Goal: Task Accomplishment & Management: Manage account settings

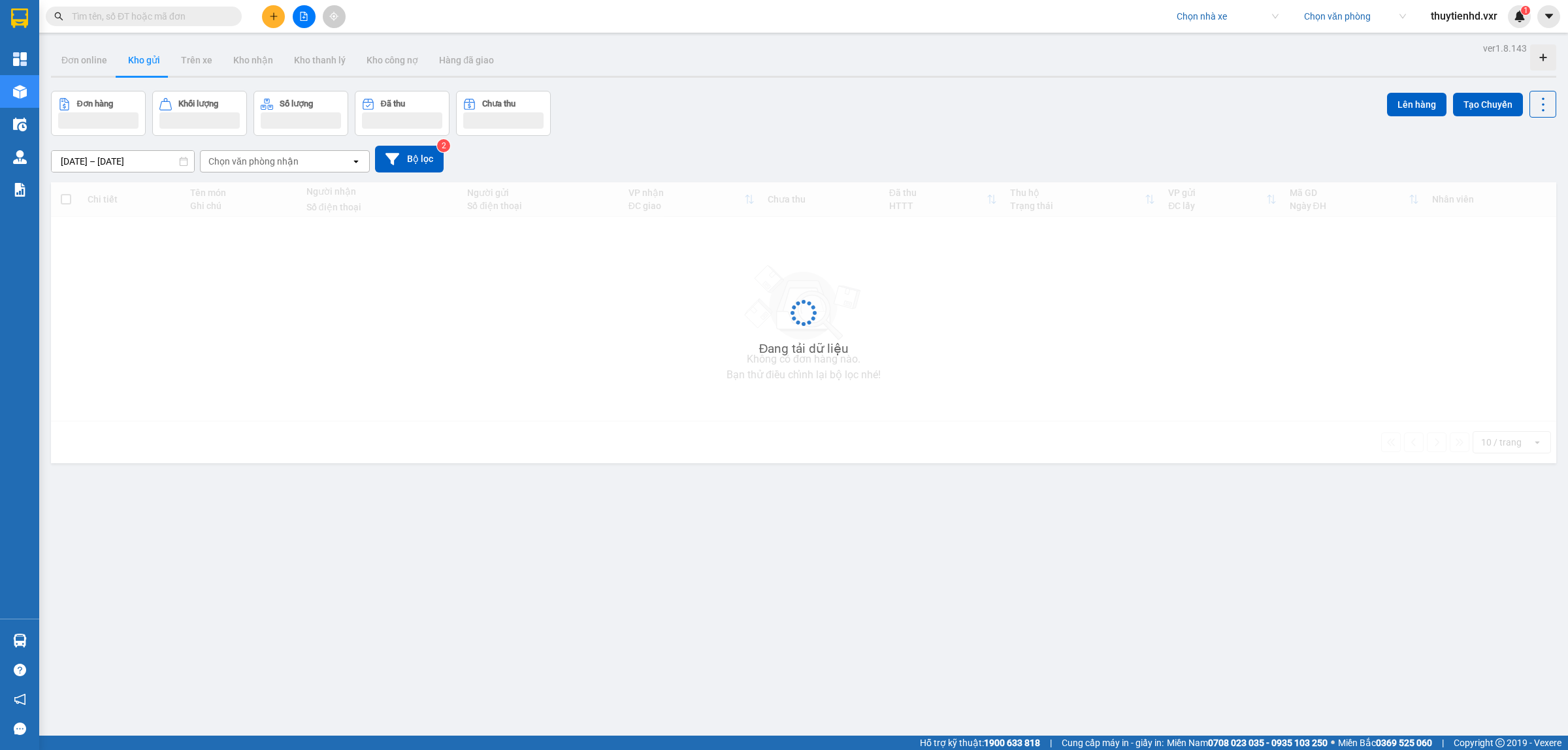
click at [1186, 18] on input "search" at bounding box center [1223, 16] width 93 height 20
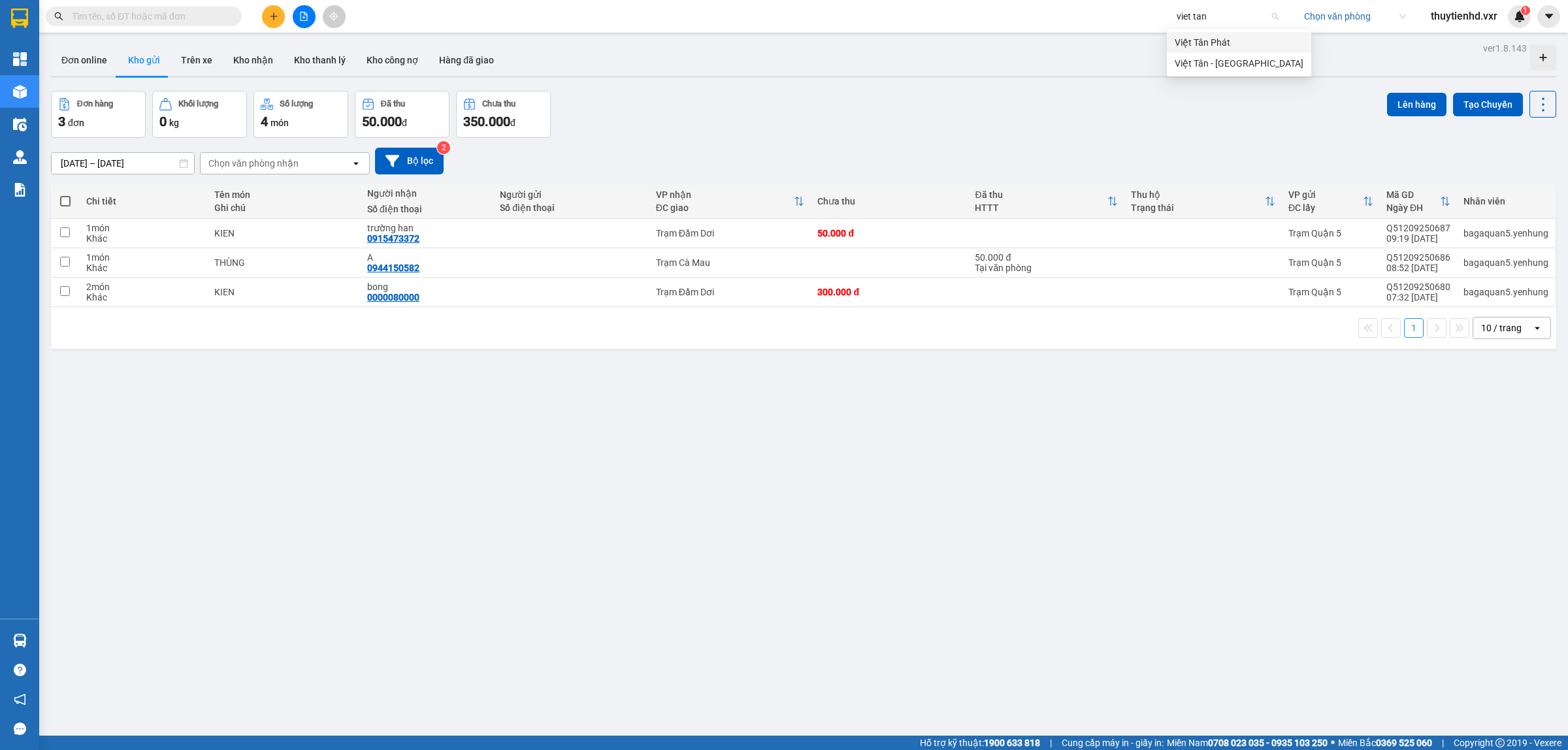
type input "viet tan"
click at [1215, 39] on div "Việt Tân Phát" at bounding box center [1239, 43] width 129 height 15
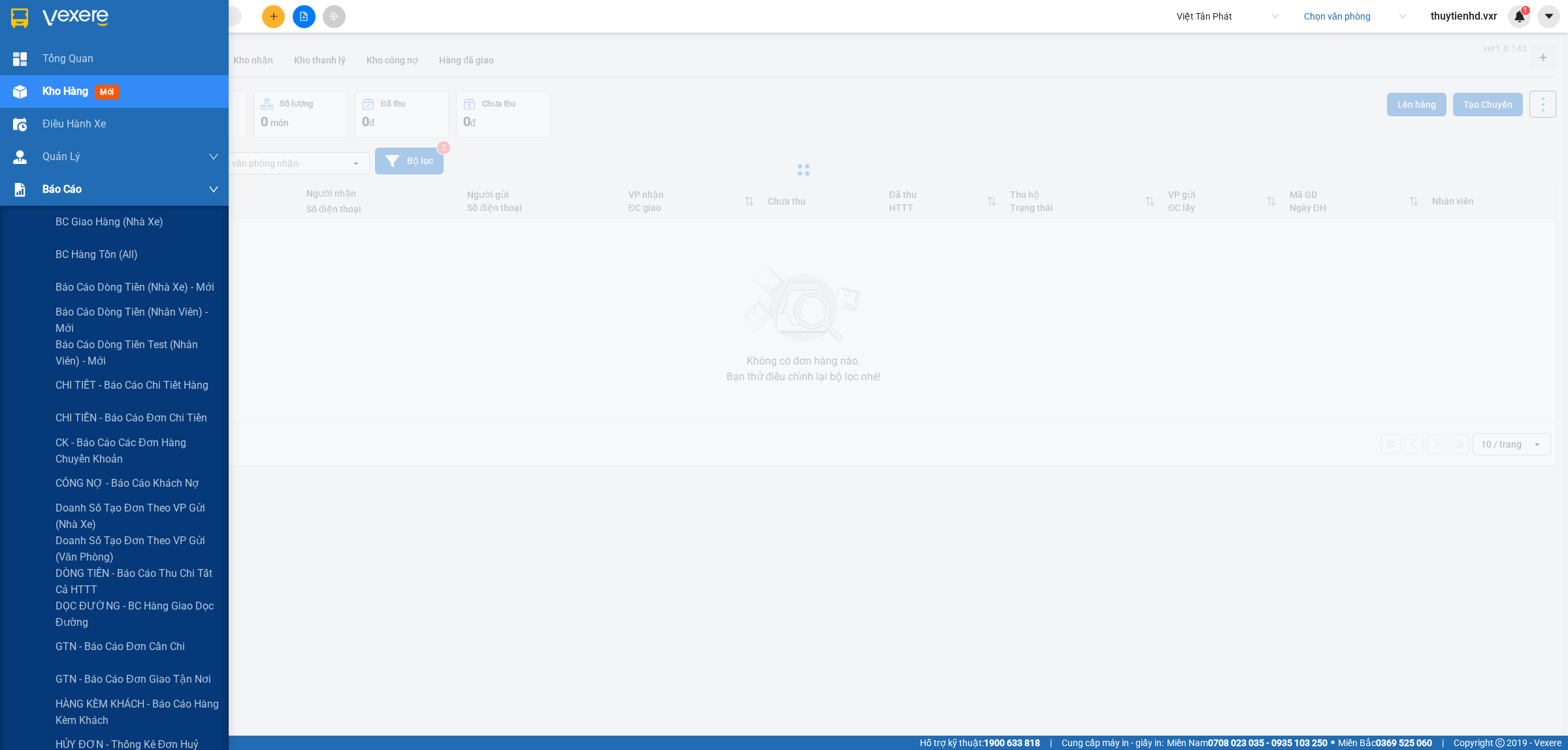
click at [56, 196] on span "Báo cáo" at bounding box center [62, 190] width 39 height 16
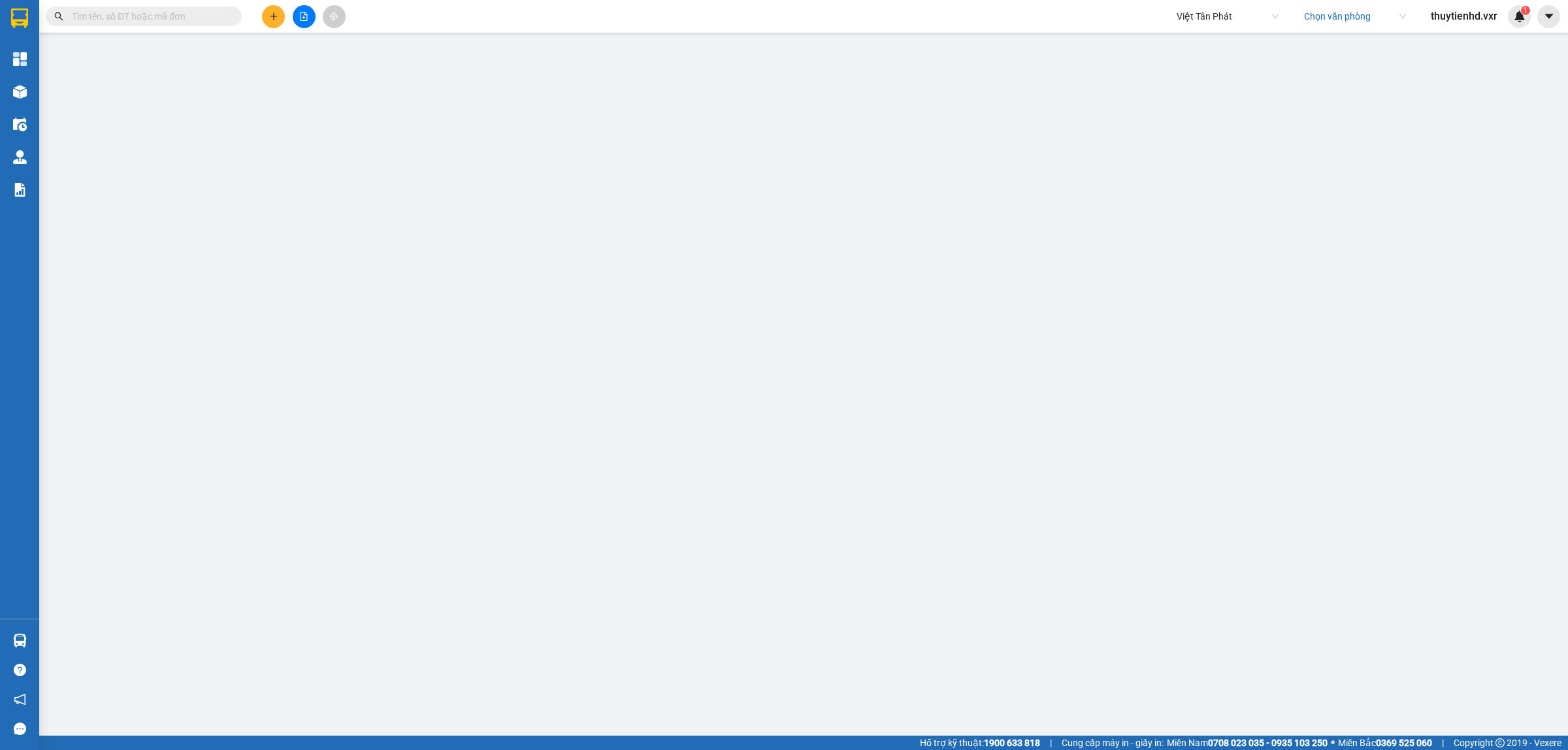
click at [1183, 18] on span "Việt Tân Phát" at bounding box center [1227, 16] width 102 height 20
type input "thành công"
click at [1196, 82] on div "Thành Công" at bounding box center [1248, 85] width 146 height 15
click at [273, 13] on icon "plus" at bounding box center [273, 16] width 1 height 7
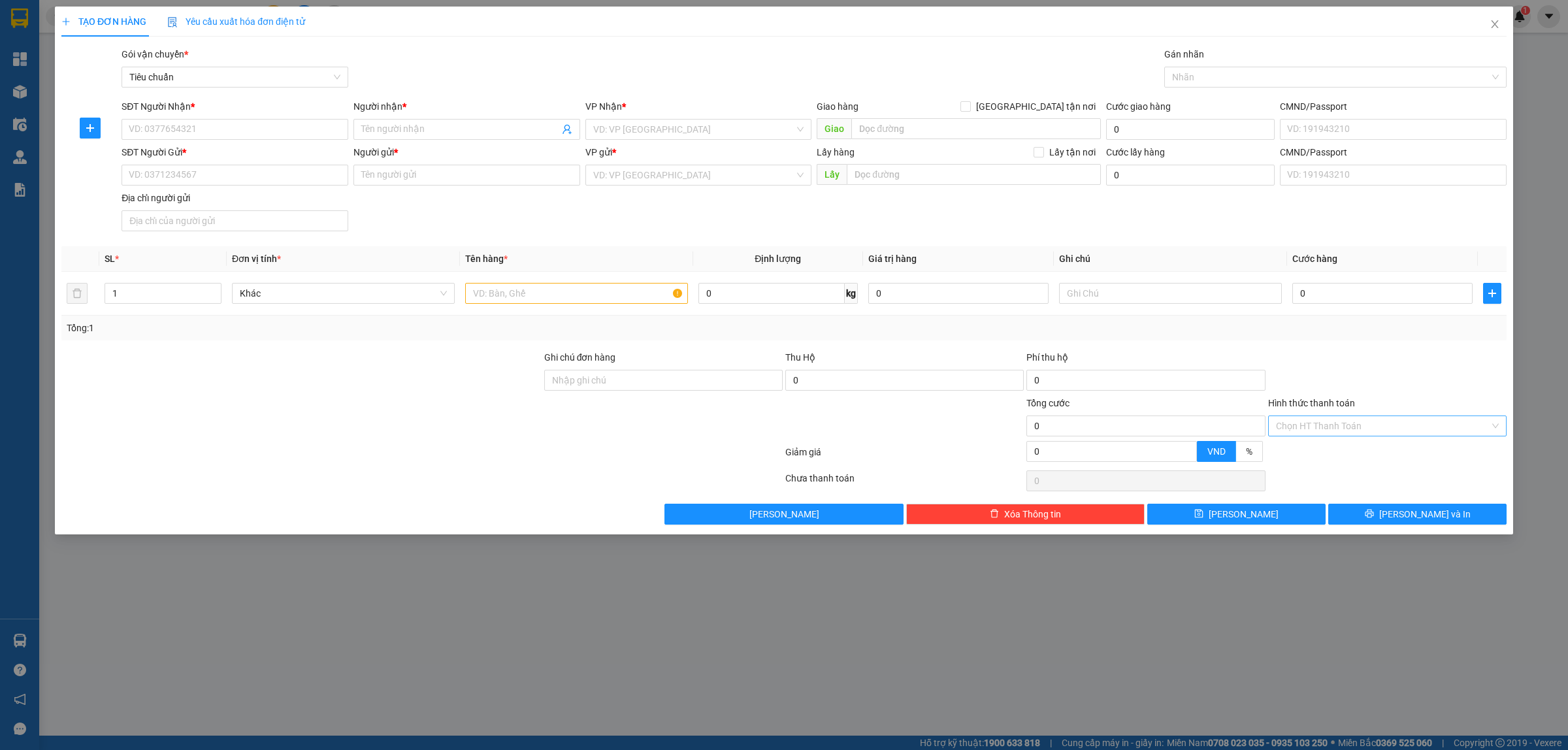
click at [1328, 432] on input "Hình thức thanh toán" at bounding box center [1383, 426] width 213 height 20
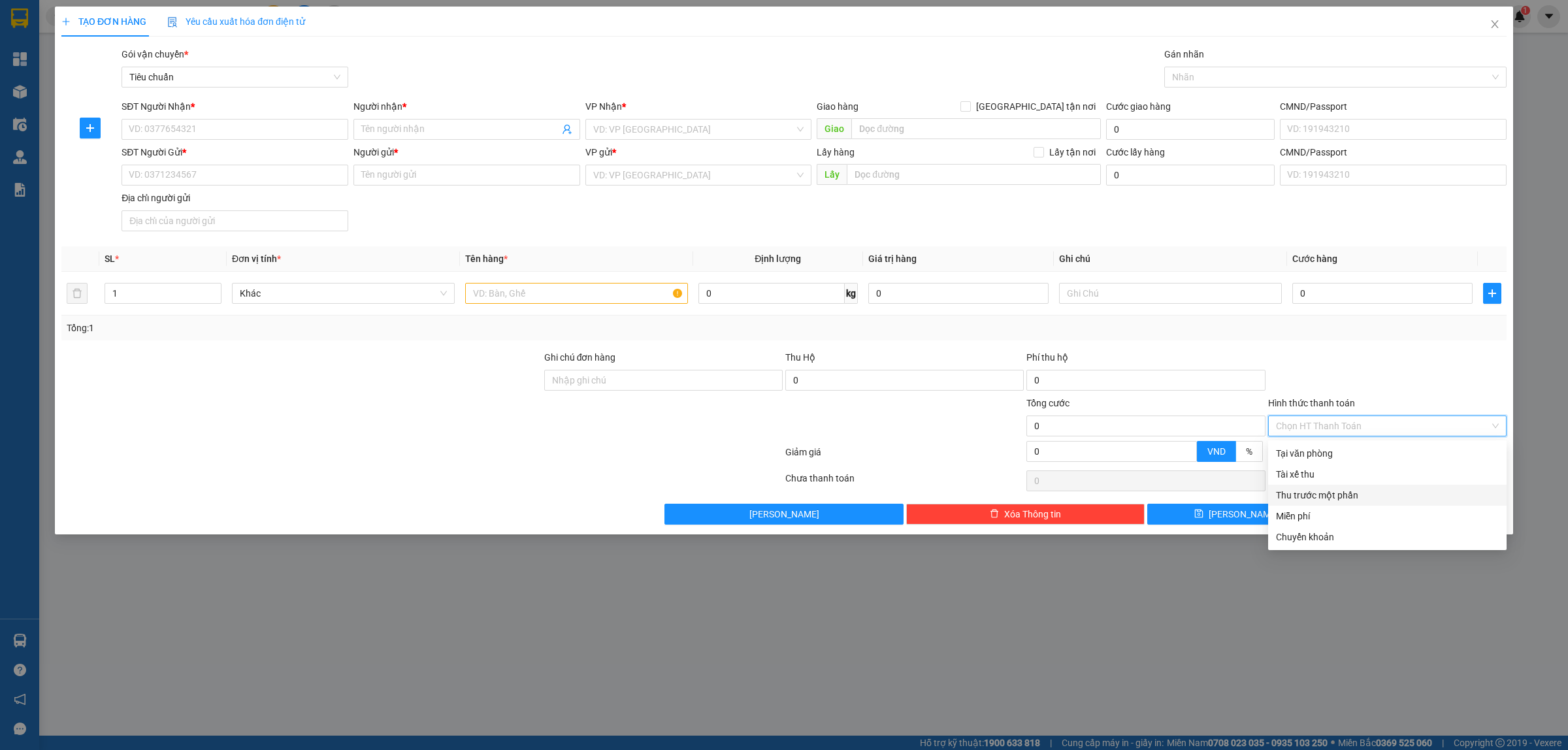
click at [1307, 500] on div "Thu trước một phần" at bounding box center [1387, 496] width 223 height 15
type input "0"
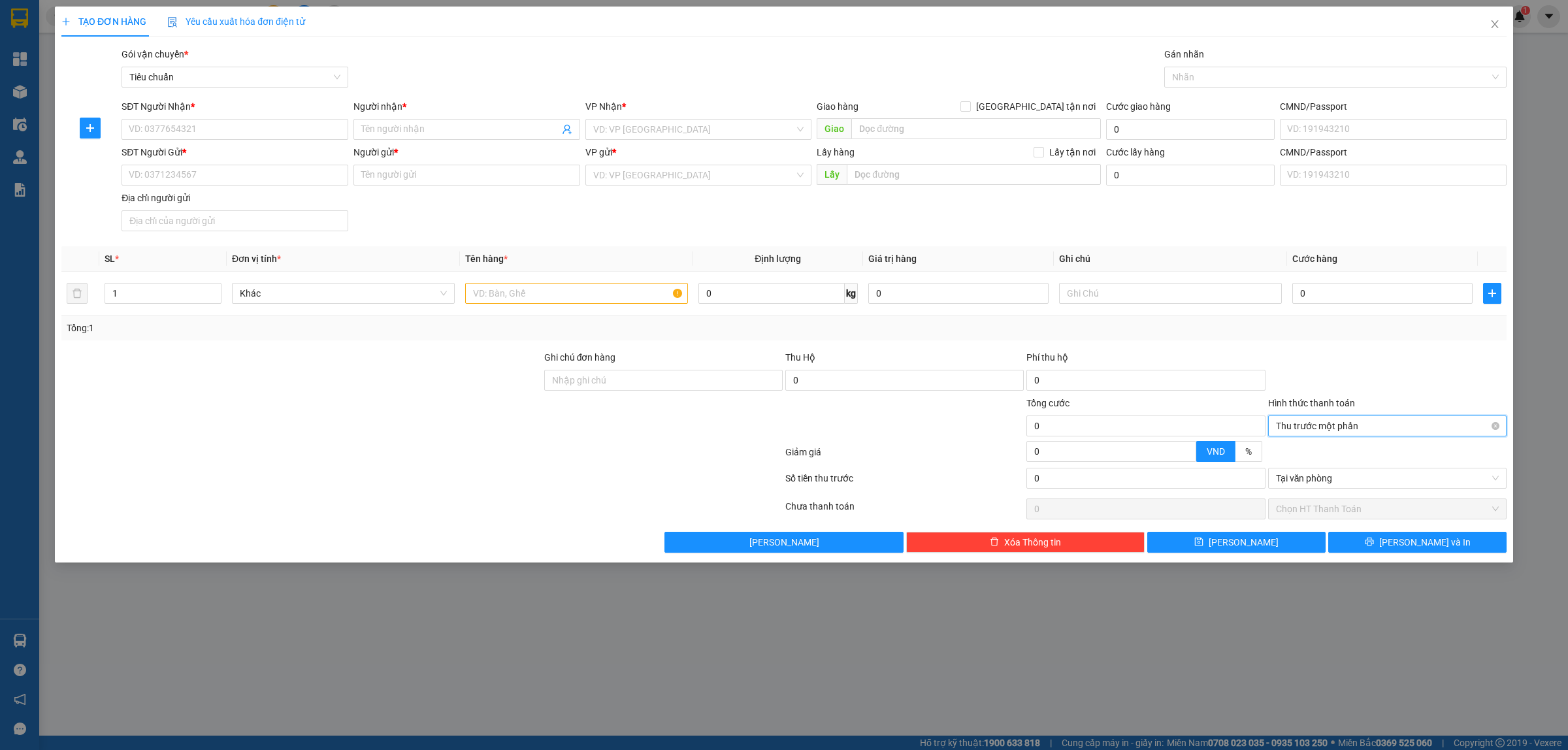
click at [1391, 432] on span "Thu trước một phần" at bounding box center [1387, 426] width 223 height 20
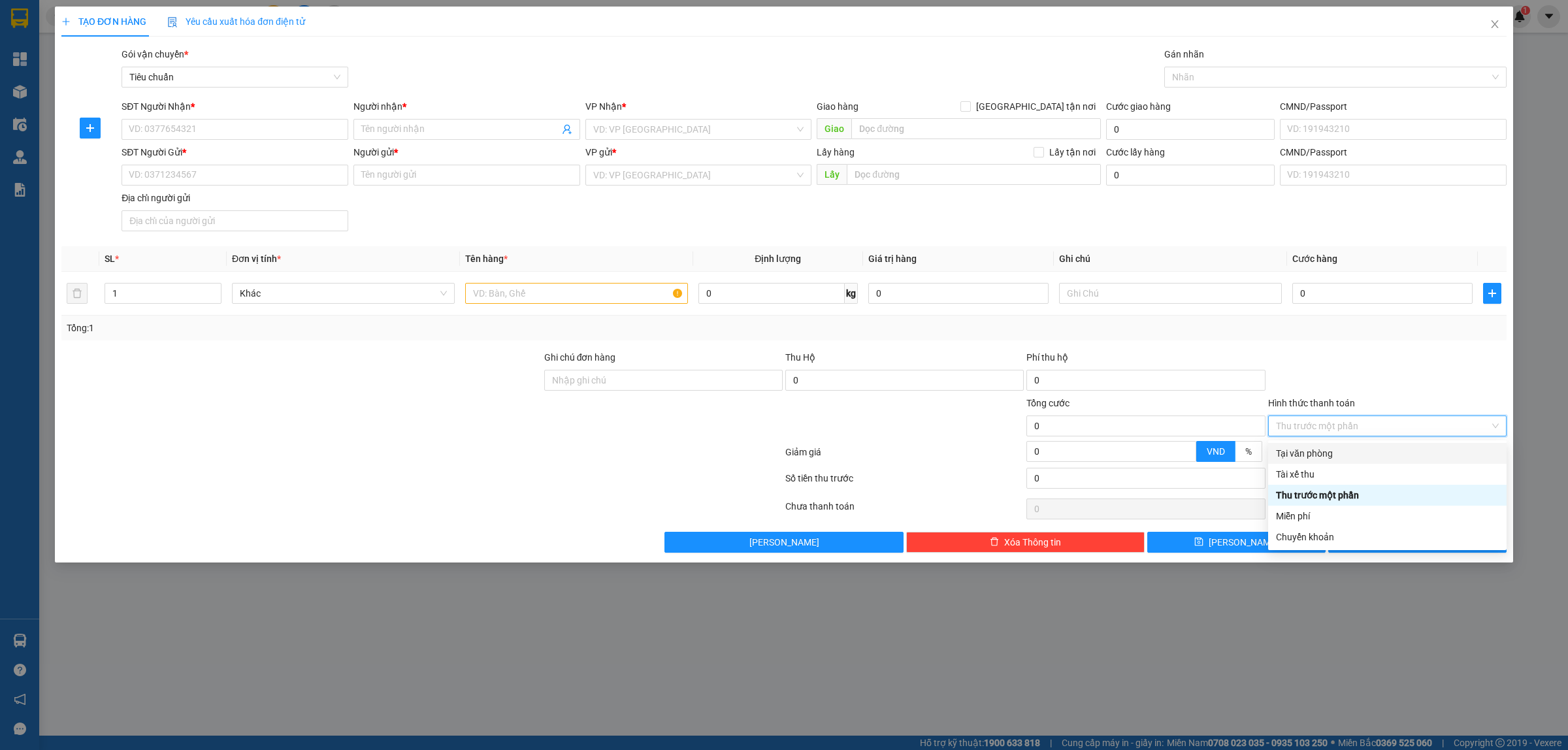
click at [1376, 380] on div at bounding box center [1387, 373] width 241 height 46
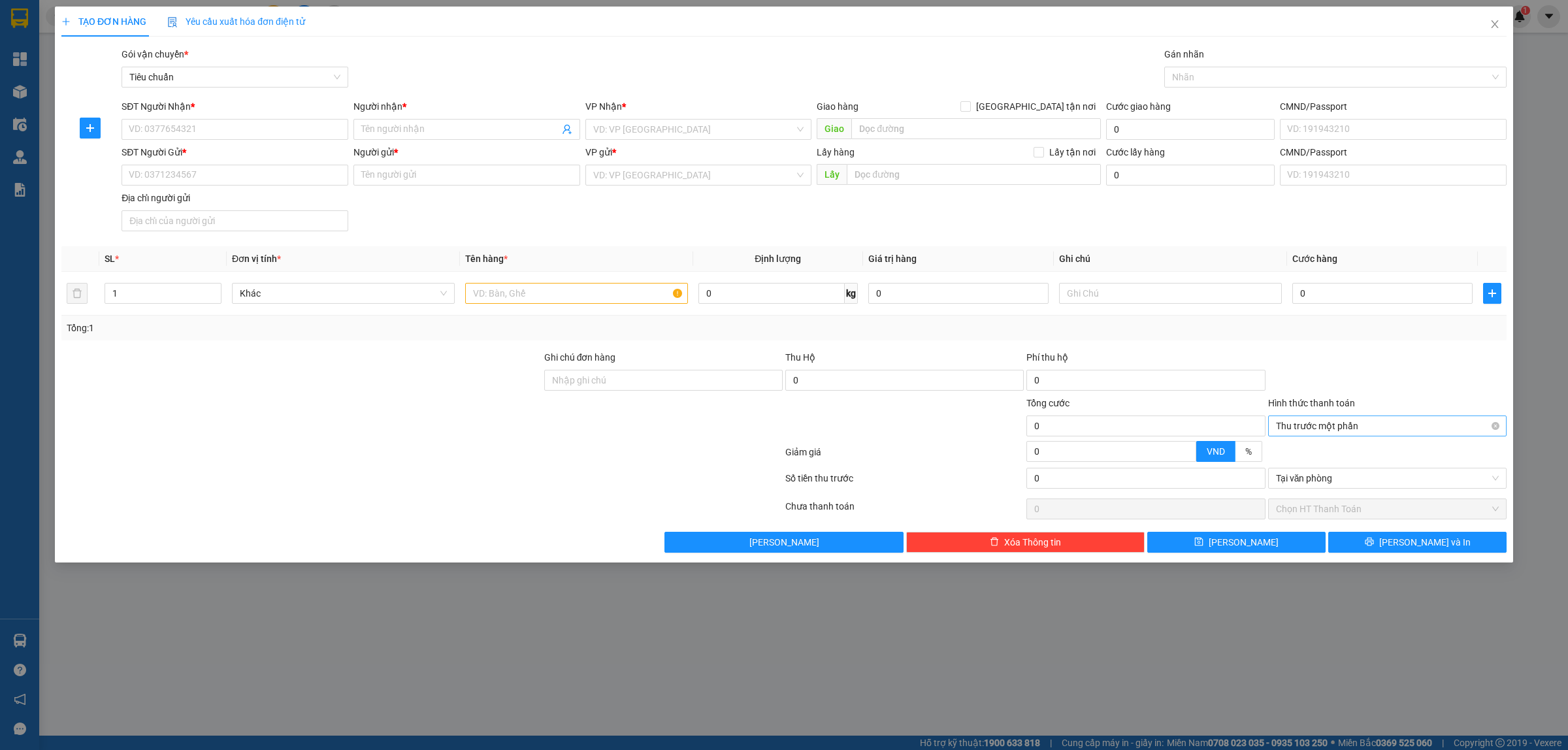
click at [1365, 429] on span "Thu trước một phần" at bounding box center [1387, 426] width 223 height 20
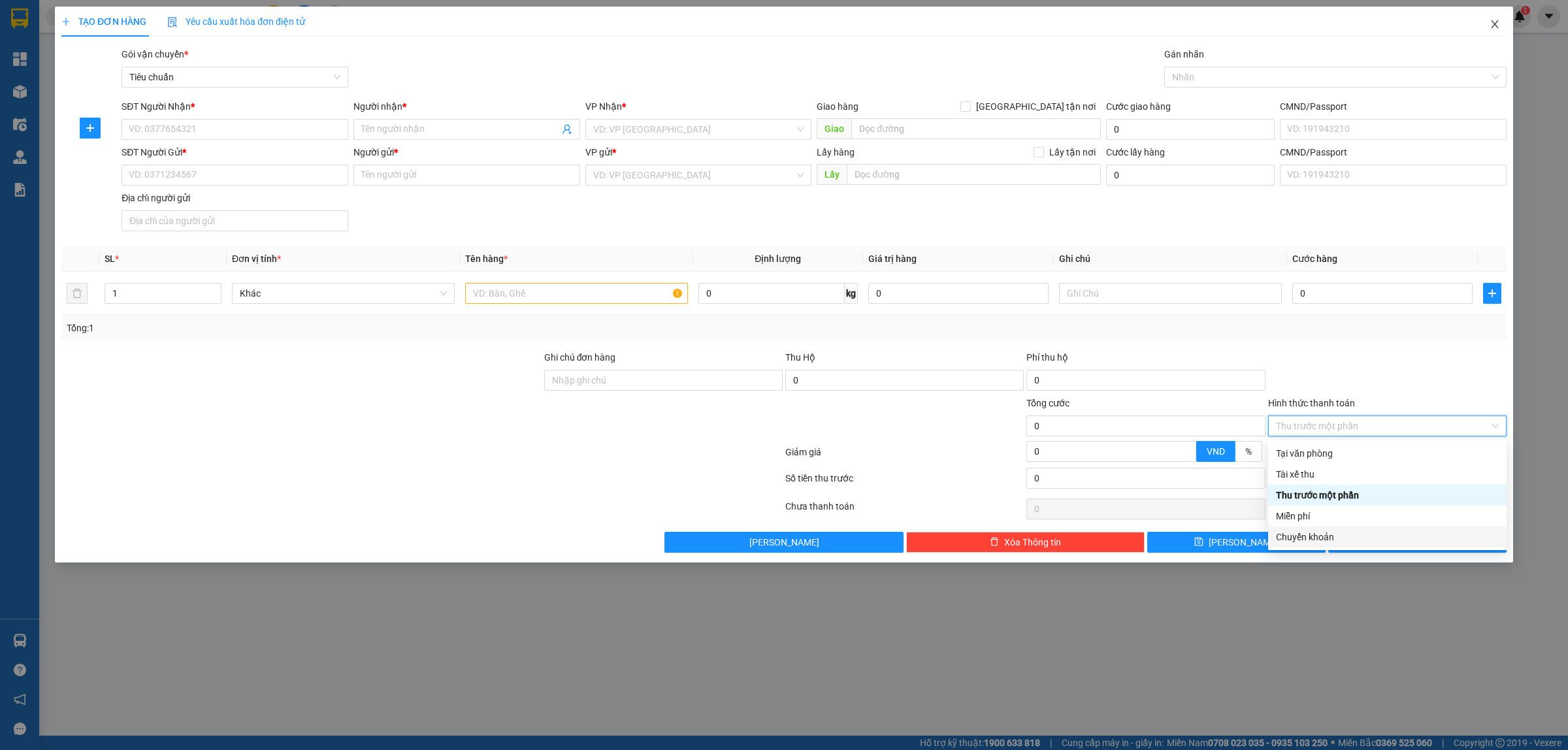
click at [1502, 27] on span "Close" at bounding box center [1495, 25] width 37 height 37
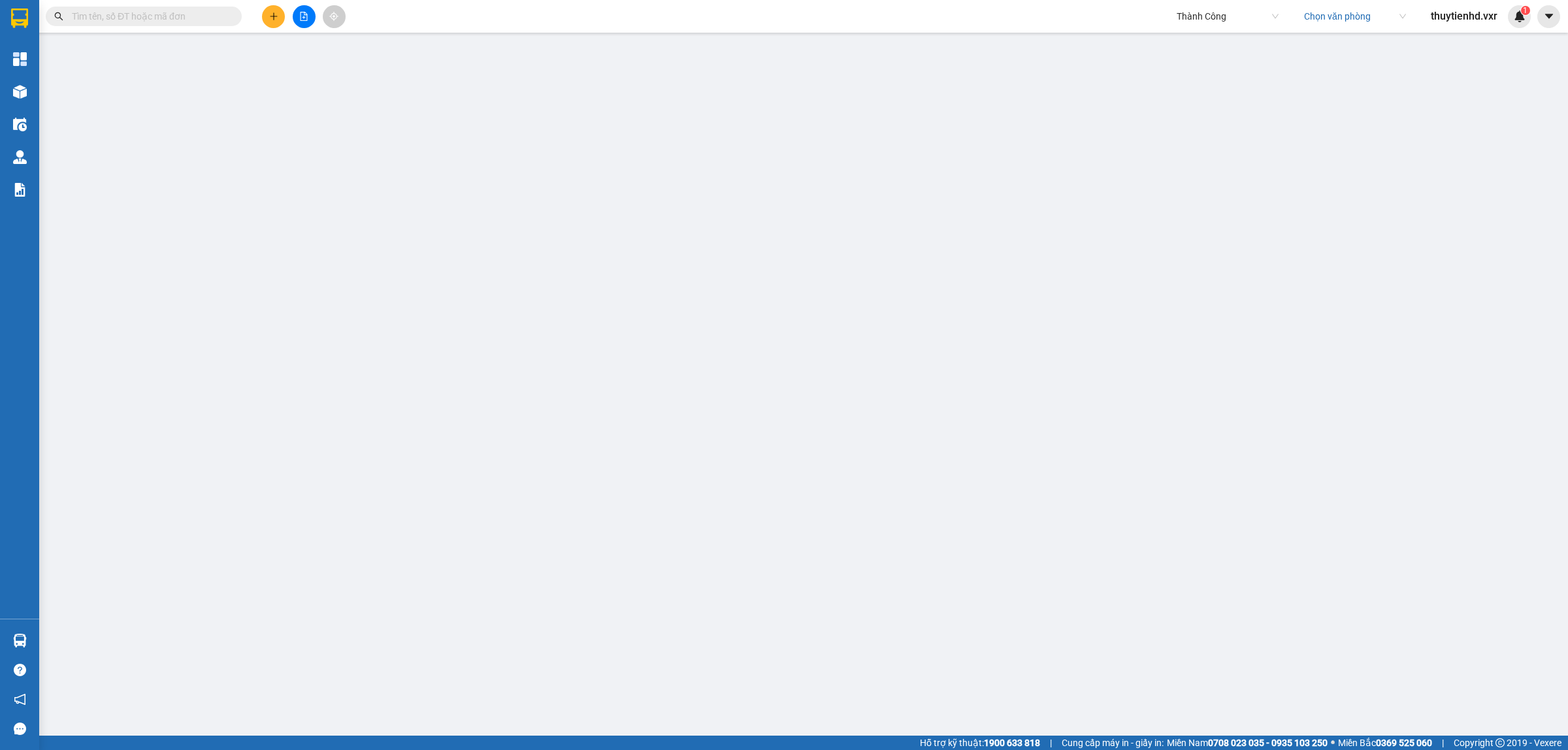
click at [263, 16] on button at bounding box center [273, 16] width 23 height 23
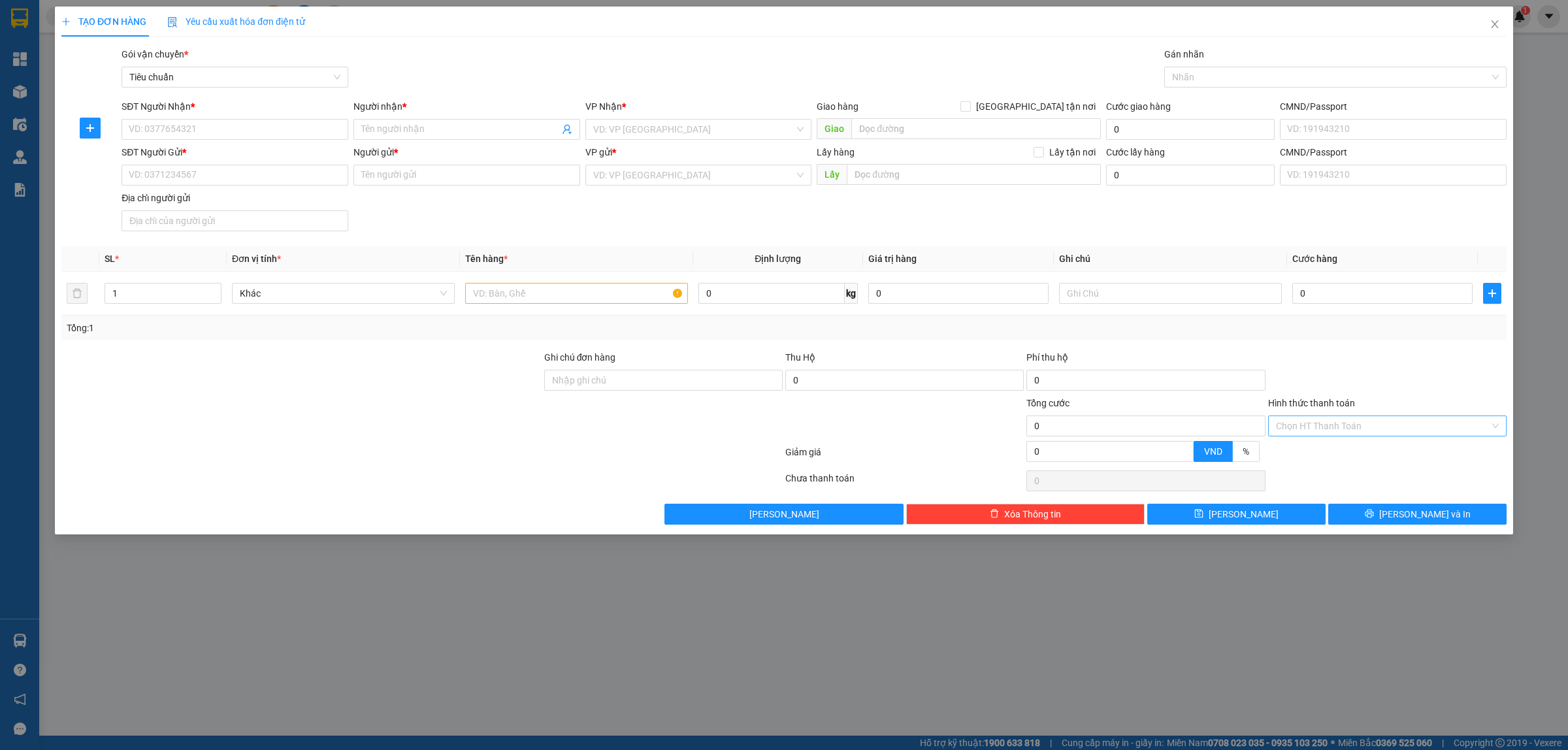
click at [1333, 427] on input "Hình thức thanh toán" at bounding box center [1383, 426] width 213 height 20
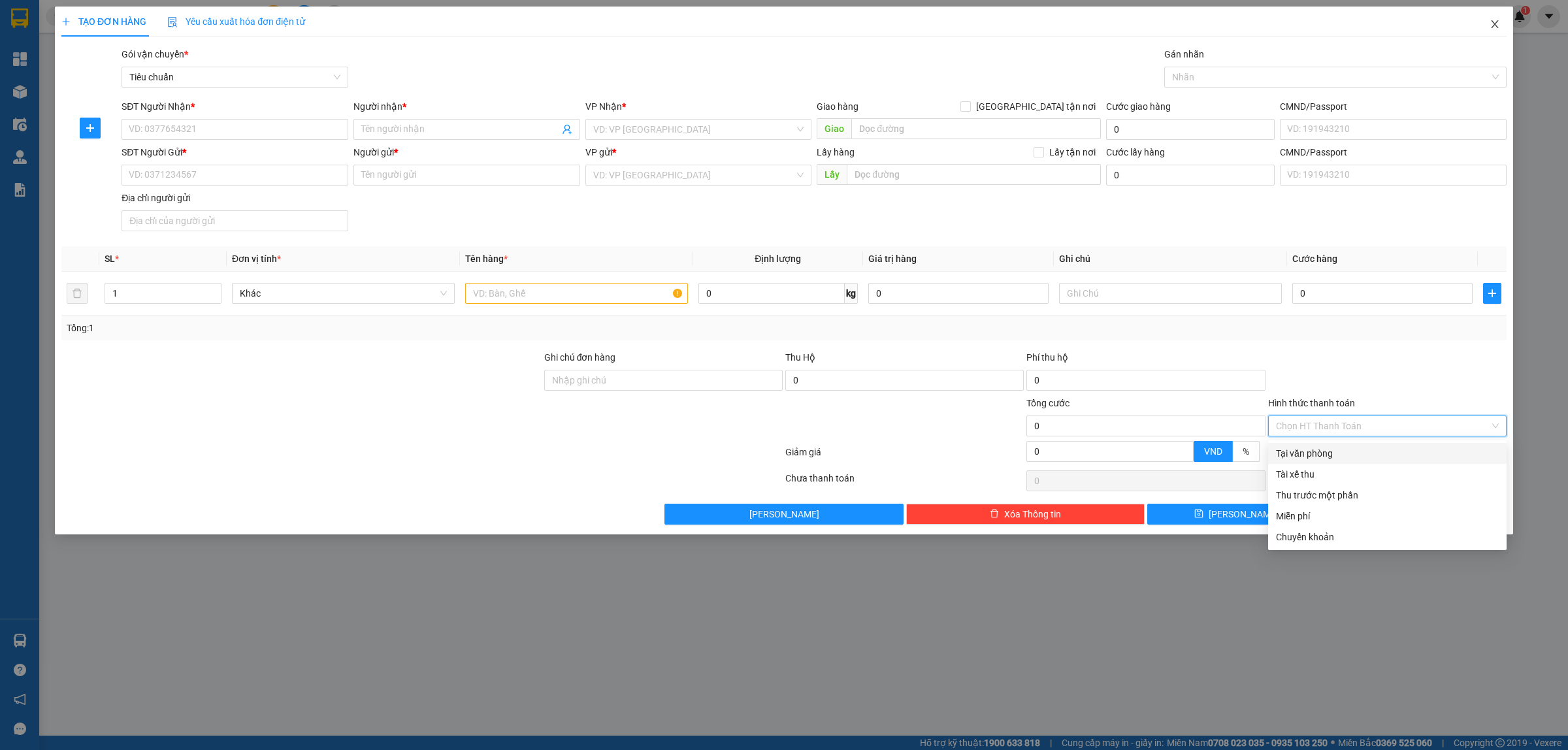
click at [1497, 27] on icon "close" at bounding box center [1494, 25] width 7 height 8
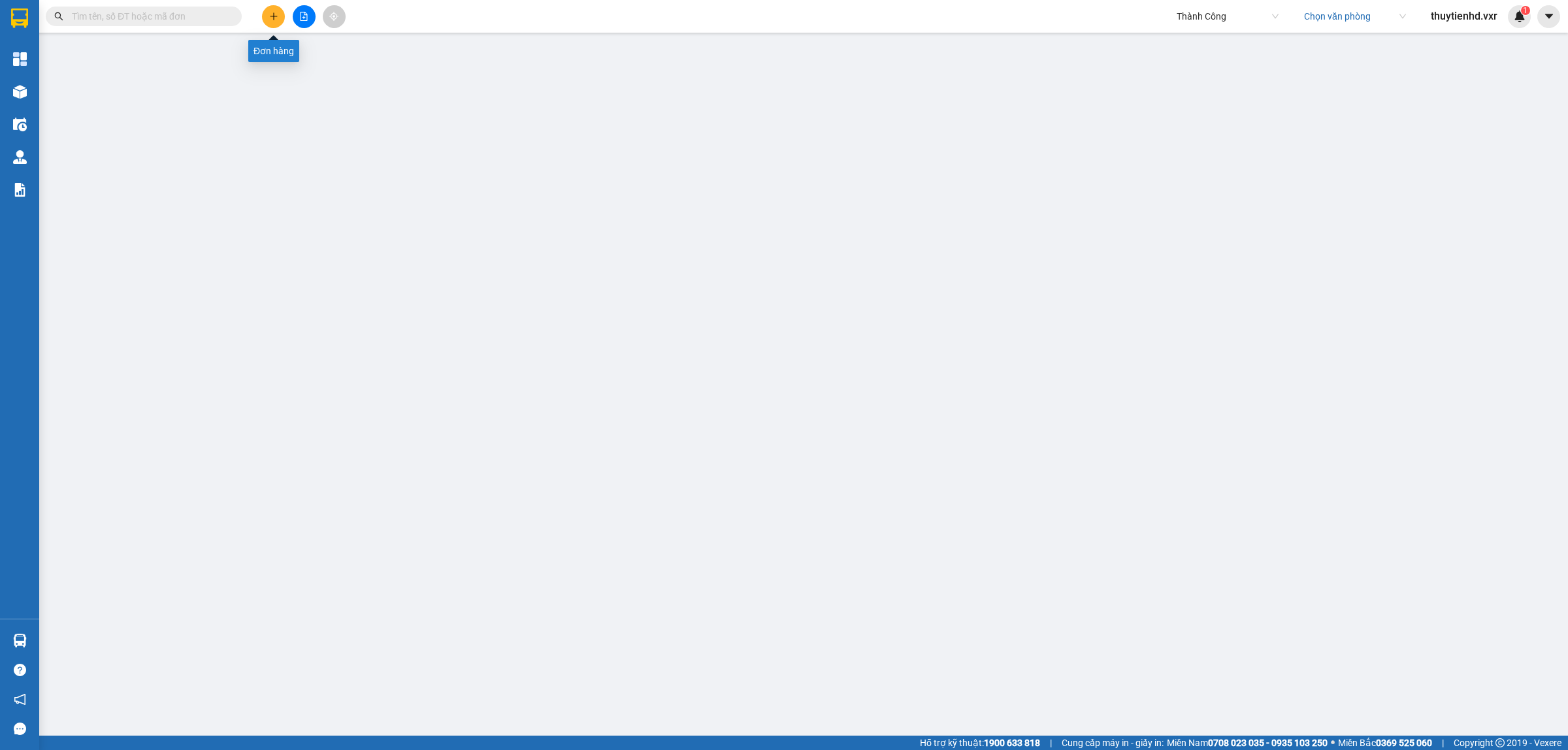
click at [273, 18] on icon "plus" at bounding box center [273, 16] width 1 height 7
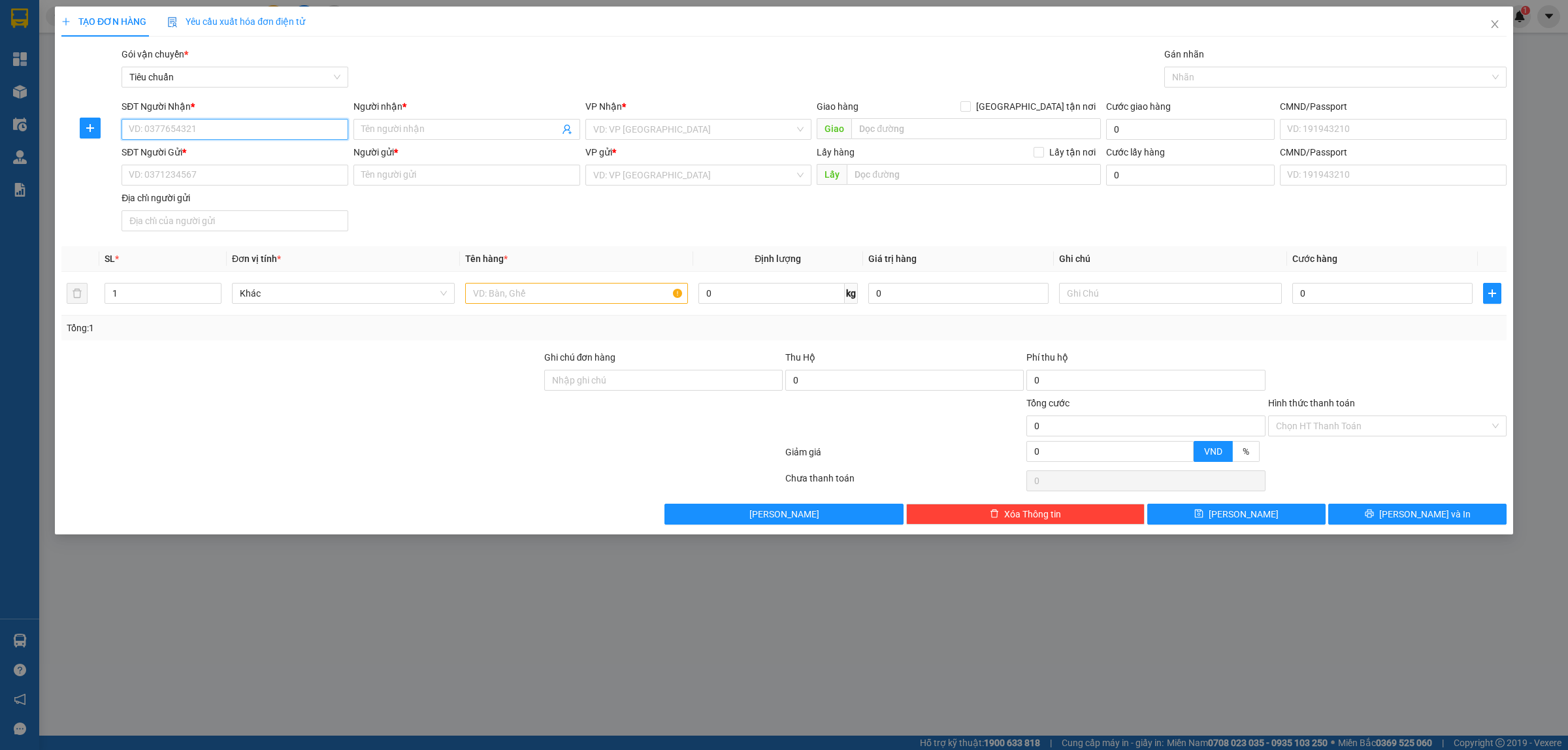
click at [234, 135] on input "SĐT Người Nhận *" at bounding box center [235, 129] width 226 height 21
type input "0987654321"
click at [213, 174] on input "SĐT Người Gửi *" at bounding box center [235, 175] width 226 height 21
type input "0987654322"
click at [445, 129] on input "Người nhận *" at bounding box center [459, 130] width 198 height 15
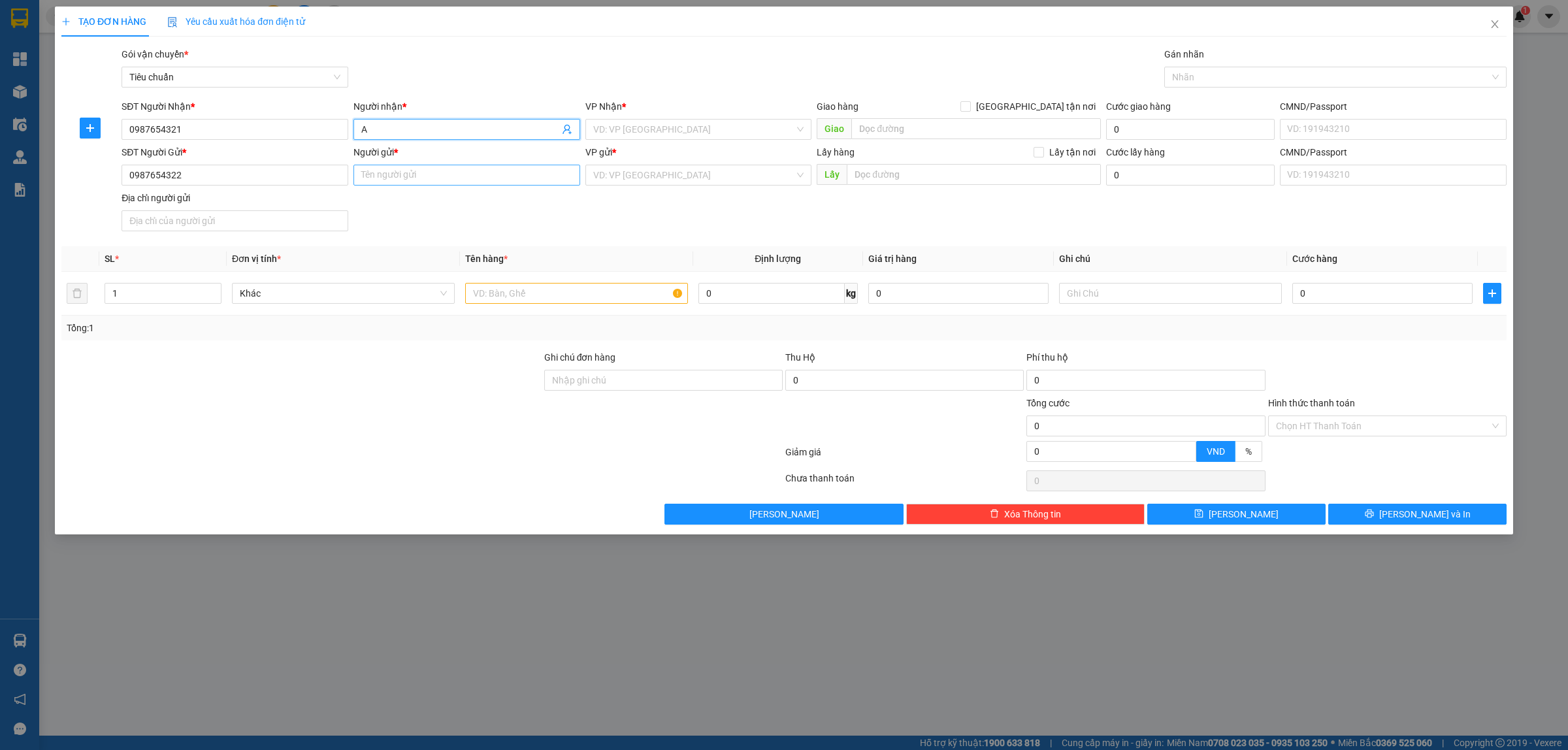
type input "A"
click at [442, 174] on input "Người gửi *" at bounding box center [467, 175] width 226 height 21
type input "B"
click at [650, 117] on div "VP Nhận *" at bounding box center [699, 109] width 226 height 20
click at [652, 125] on input "search" at bounding box center [694, 130] width 202 height 20
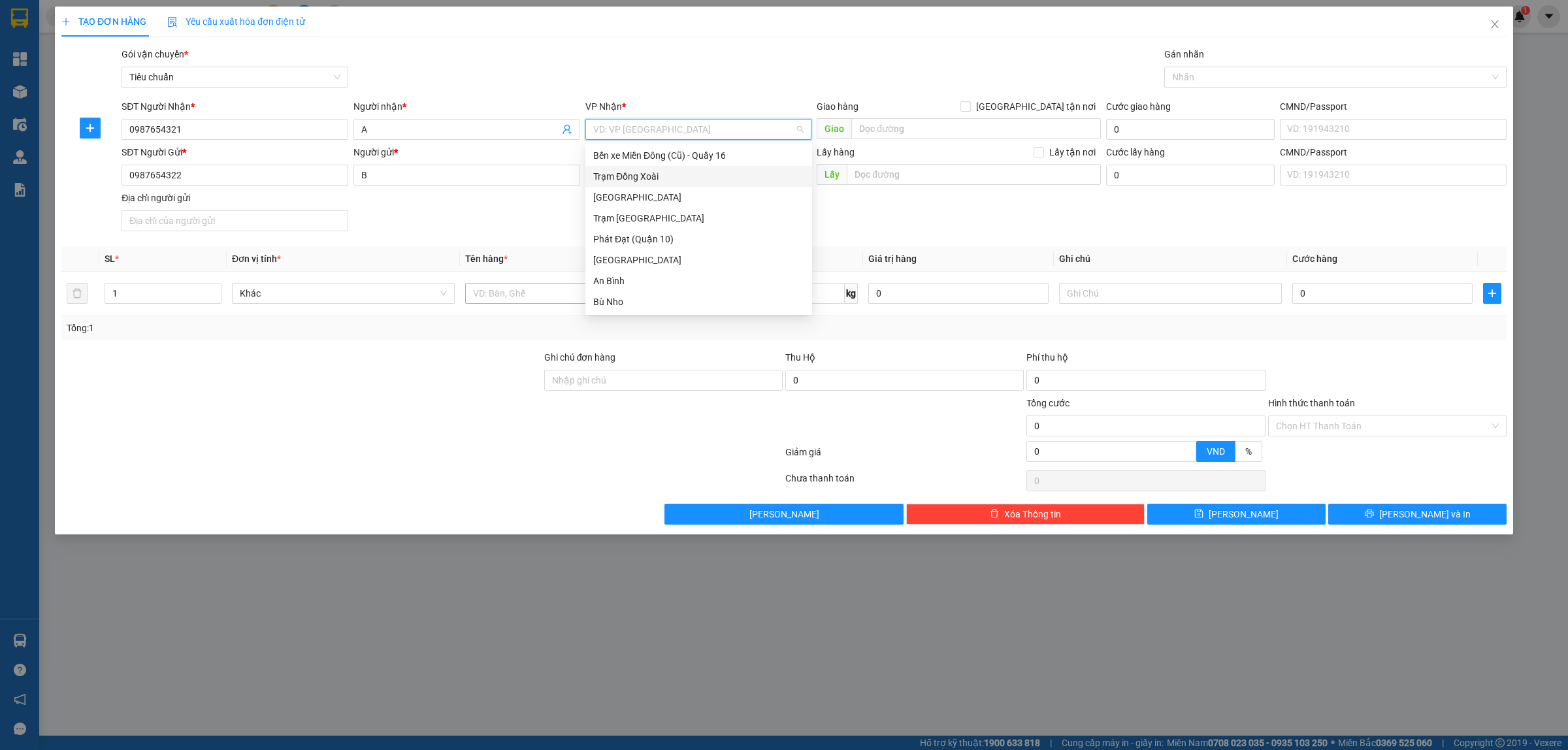
click at [650, 176] on div "Trạm Đồng Xoài" at bounding box center [698, 176] width 211 height 15
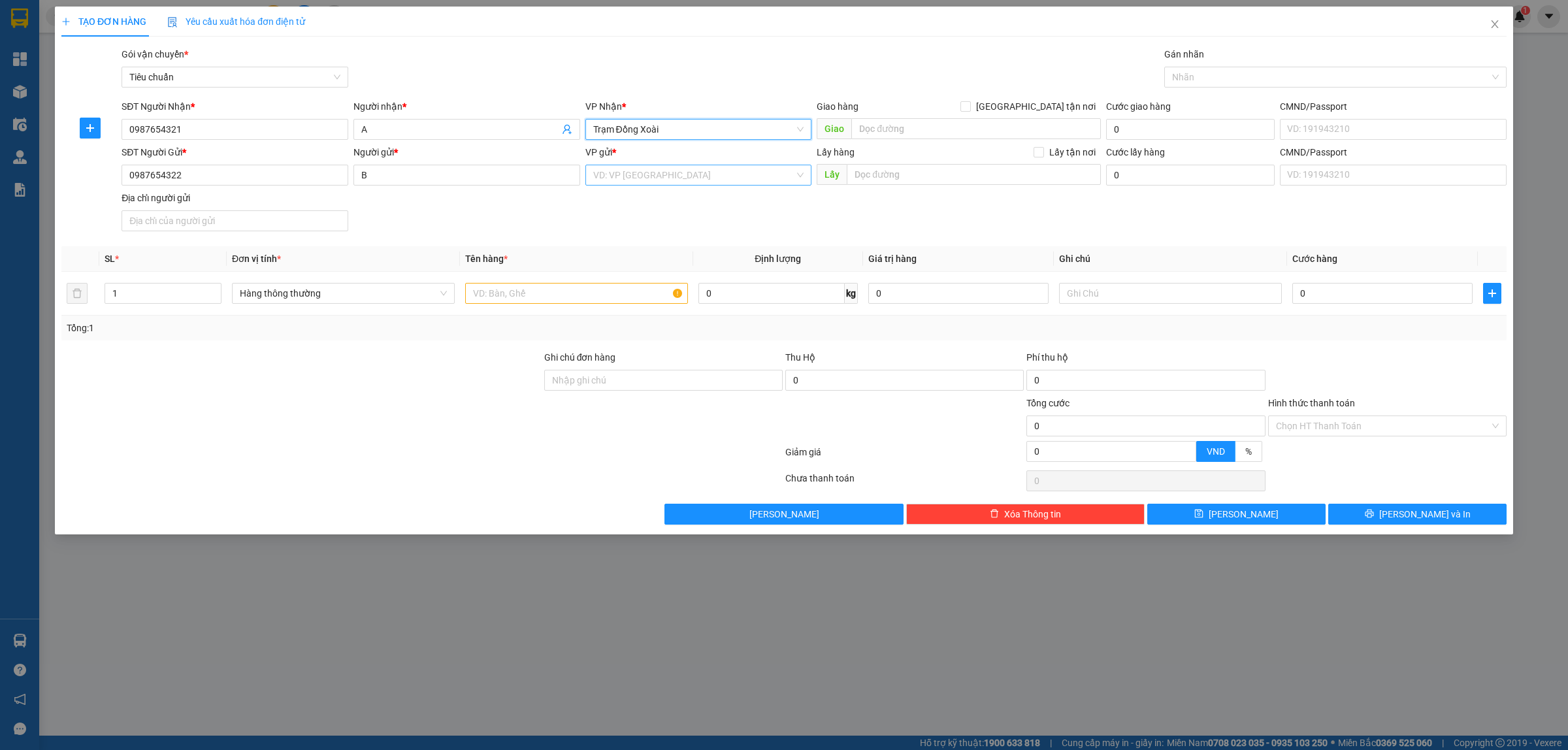
click at [662, 174] on input "search" at bounding box center [694, 175] width 202 height 20
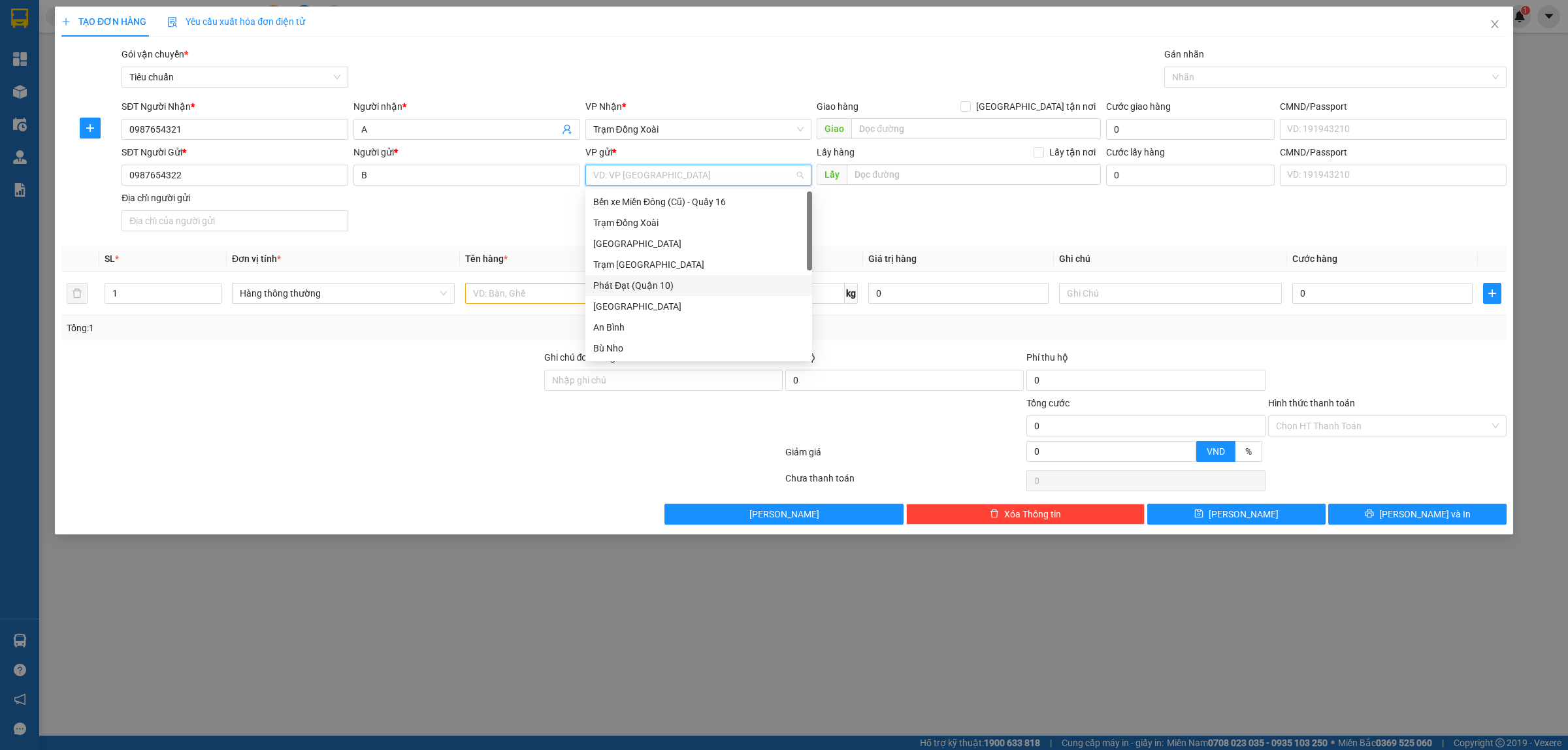
scroll to position [82, 0]
click at [658, 322] on div "Phát Tài (Quận 5)" at bounding box center [698, 330] width 211 height 15
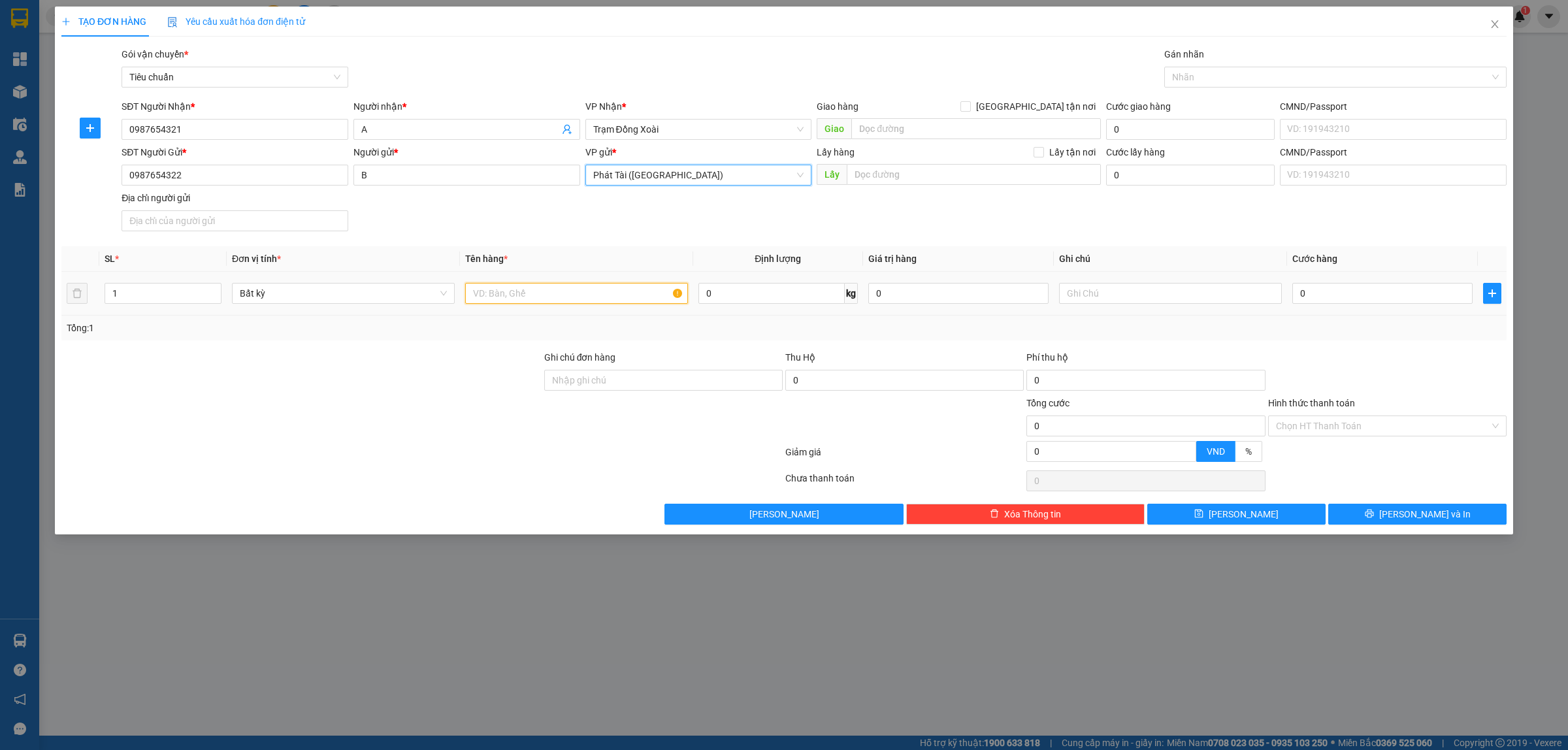
click at [602, 299] on input "text" at bounding box center [577, 293] width 223 height 21
type input "1"
type input "Test"
type input "1"
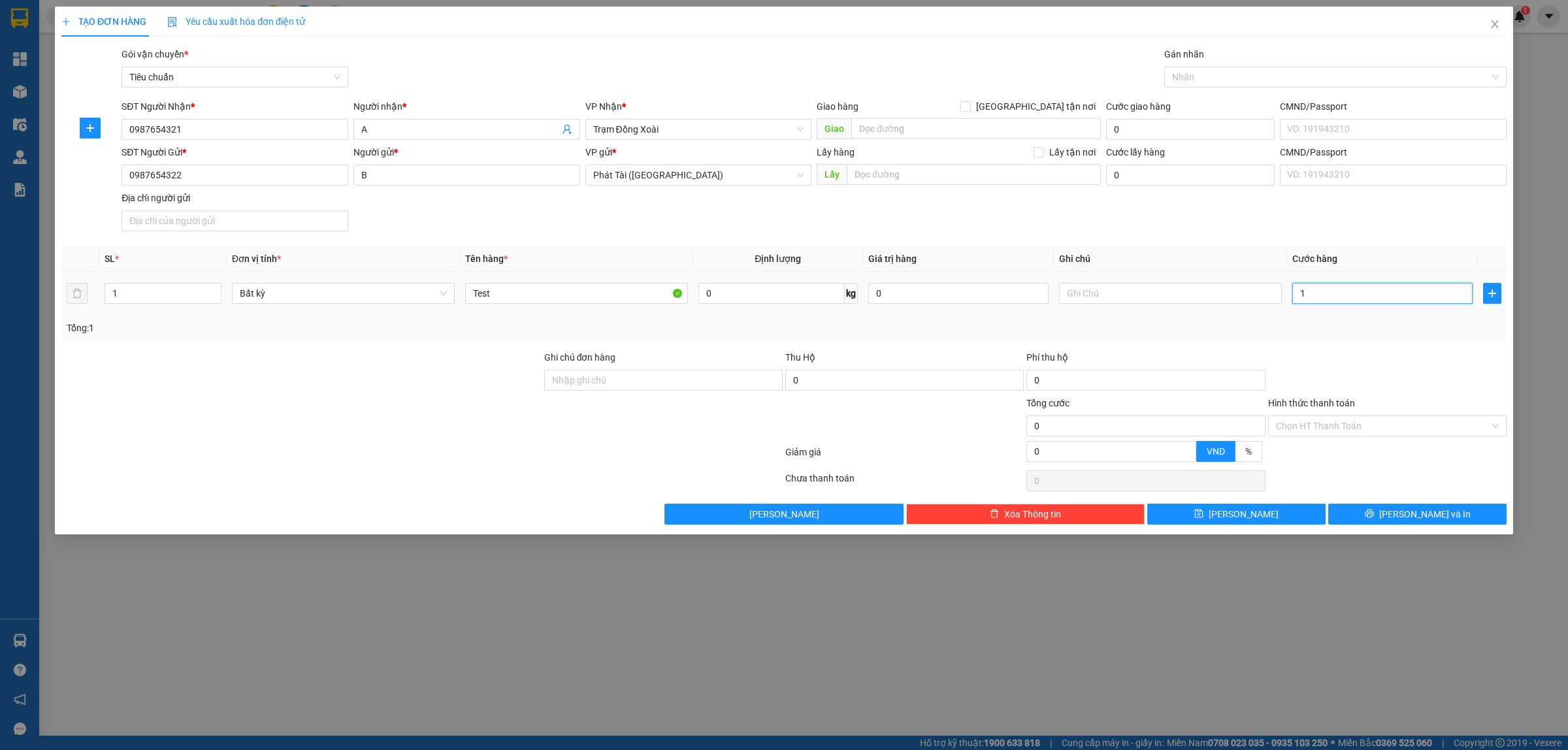
type input "1"
type input "10"
click at [1343, 255] on th "Cước hàng" at bounding box center [1383, 258] width 191 height 25
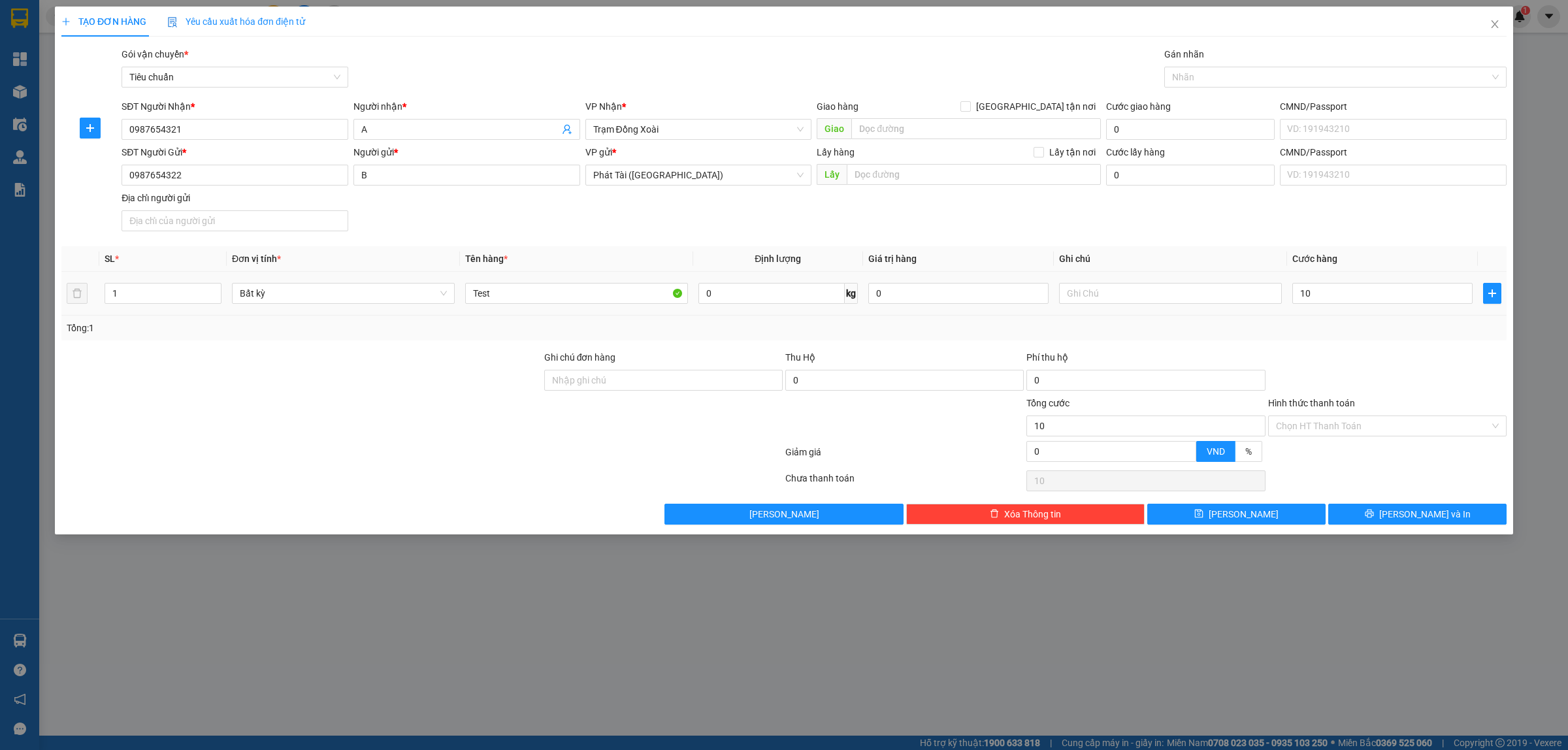
type input "10.000"
click at [1327, 423] on input "Hình thức thanh toán" at bounding box center [1383, 426] width 213 height 20
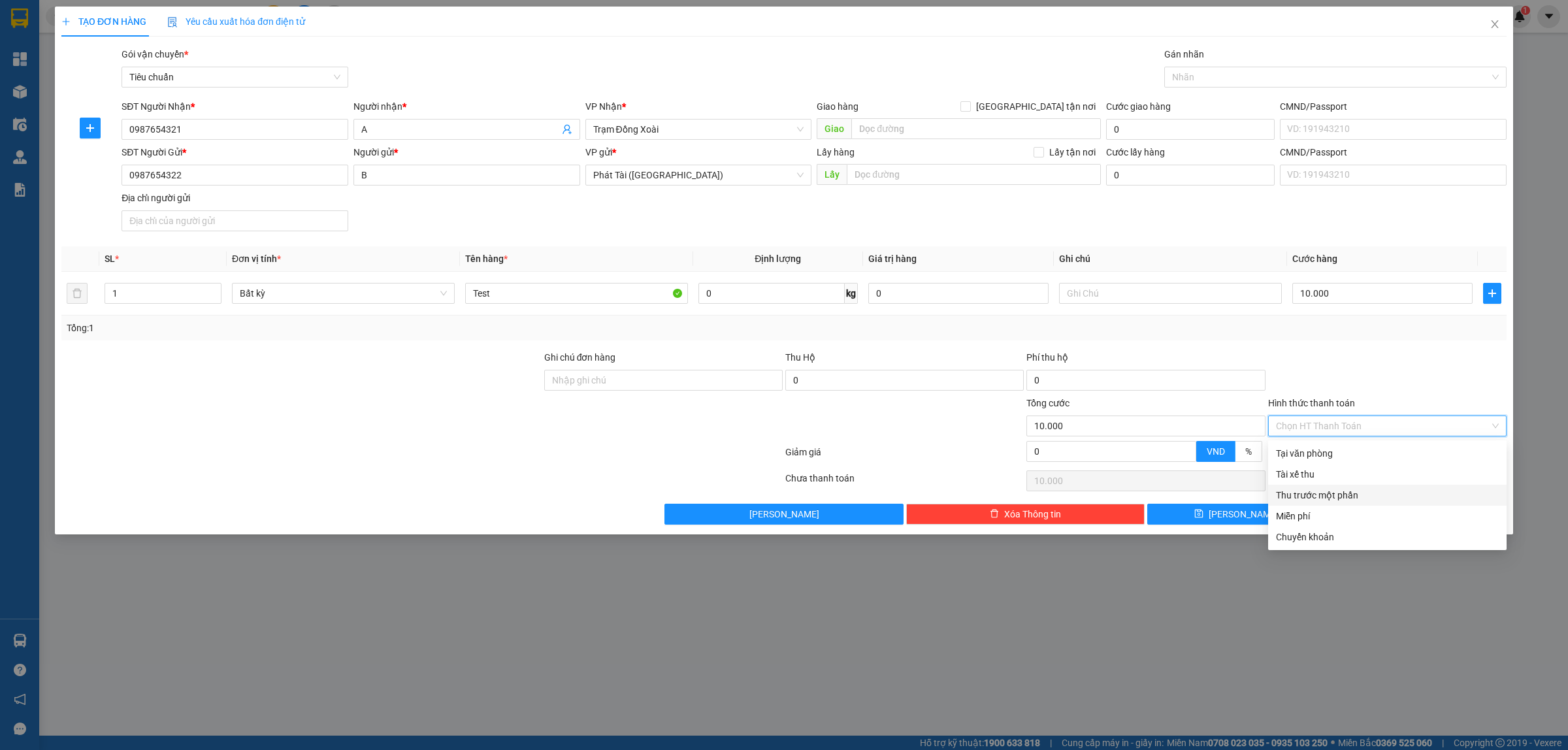
click at [1319, 497] on div "Thu trước một phần" at bounding box center [1387, 496] width 223 height 15
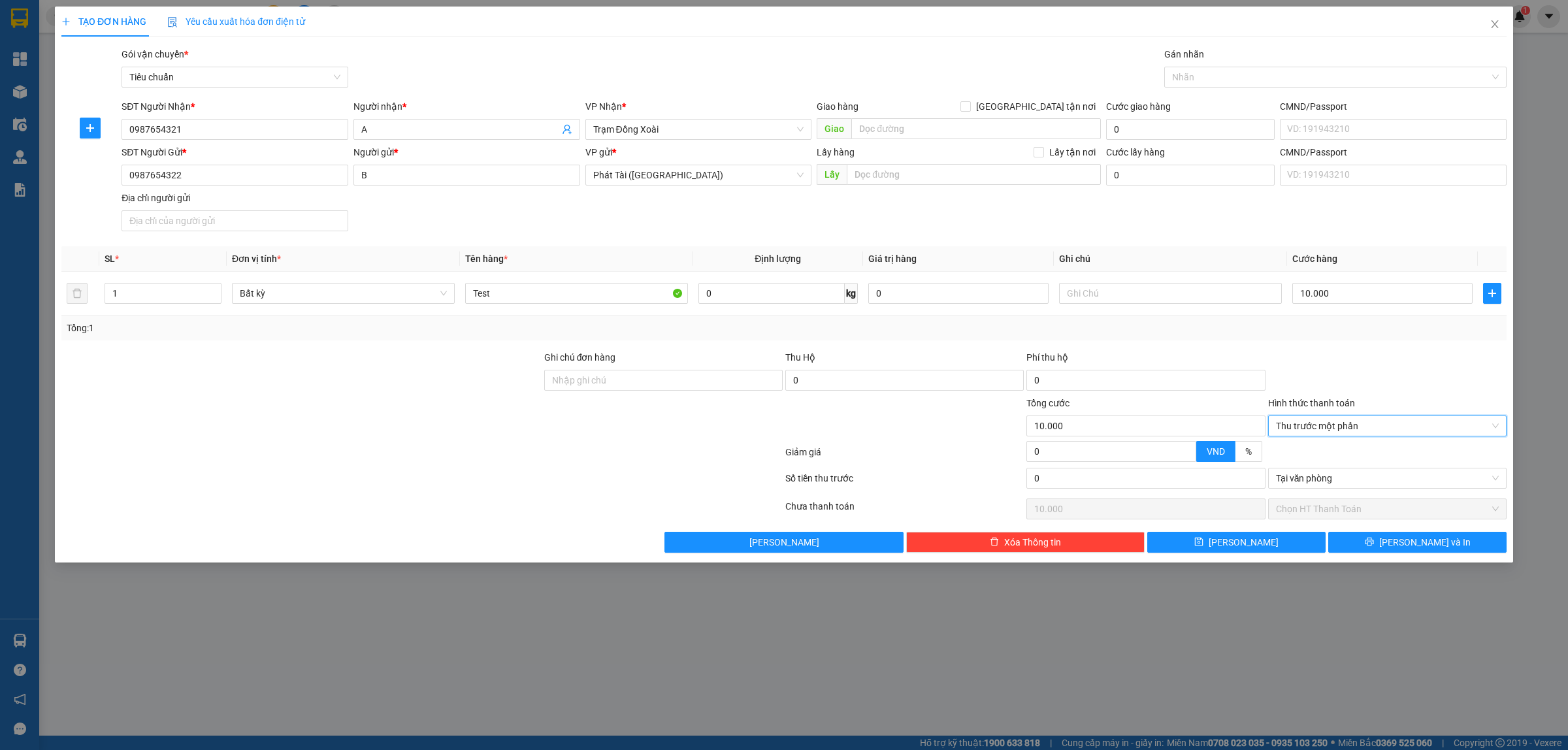
click at [1073, 462] on span "0 VND %" at bounding box center [1145, 451] width 239 height 21
click at [1098, 478] on input "0" at bounding box center [1145, 478] width 239 height 21
type input "5"
type input "9.995"
click at [1318, 366] on div at bounding box center [1387, 373] width 241 height 46
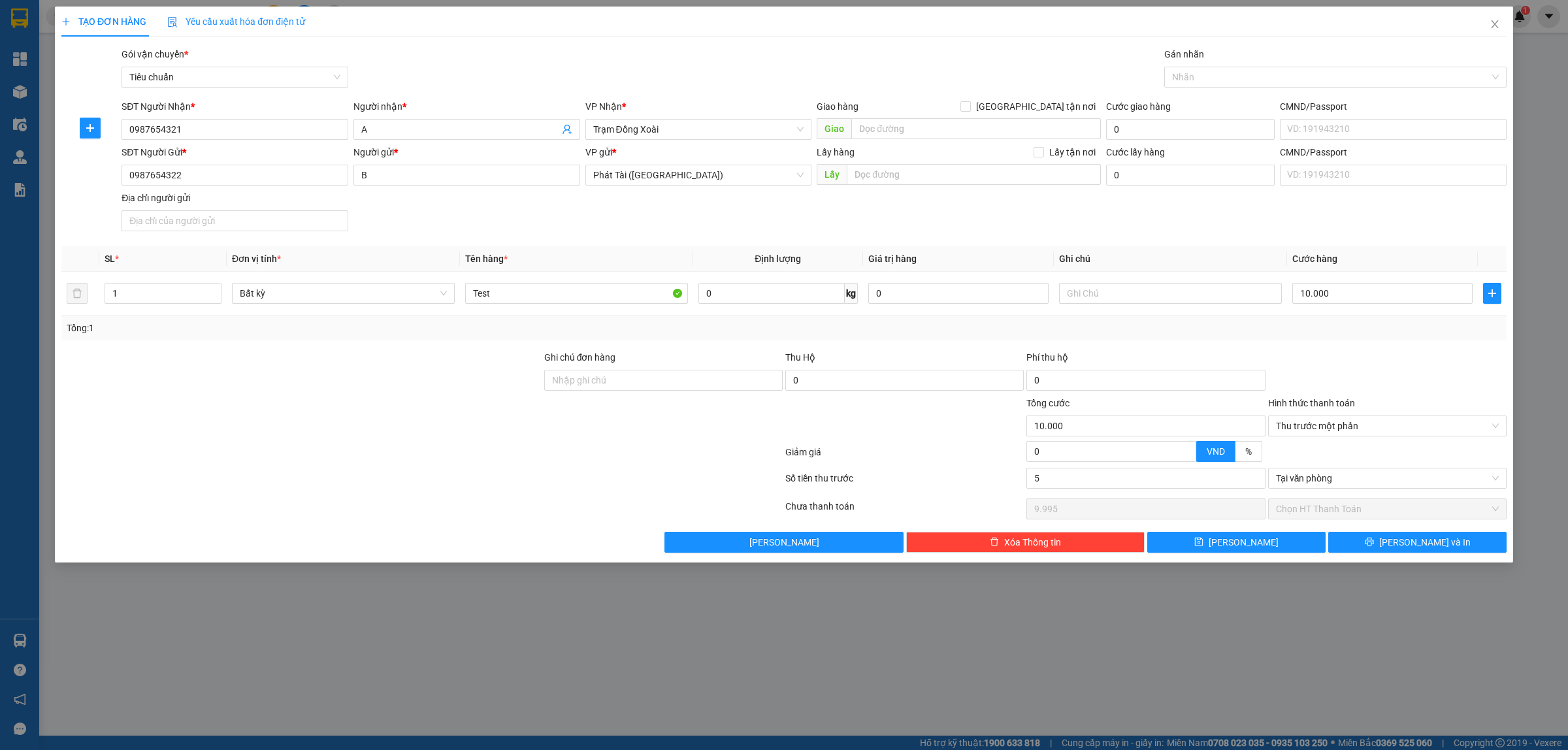
type input "5.000"
click at [1204, 547] on span "save" at bounding box center [1199, 542] width 9 height 11
type input "0"
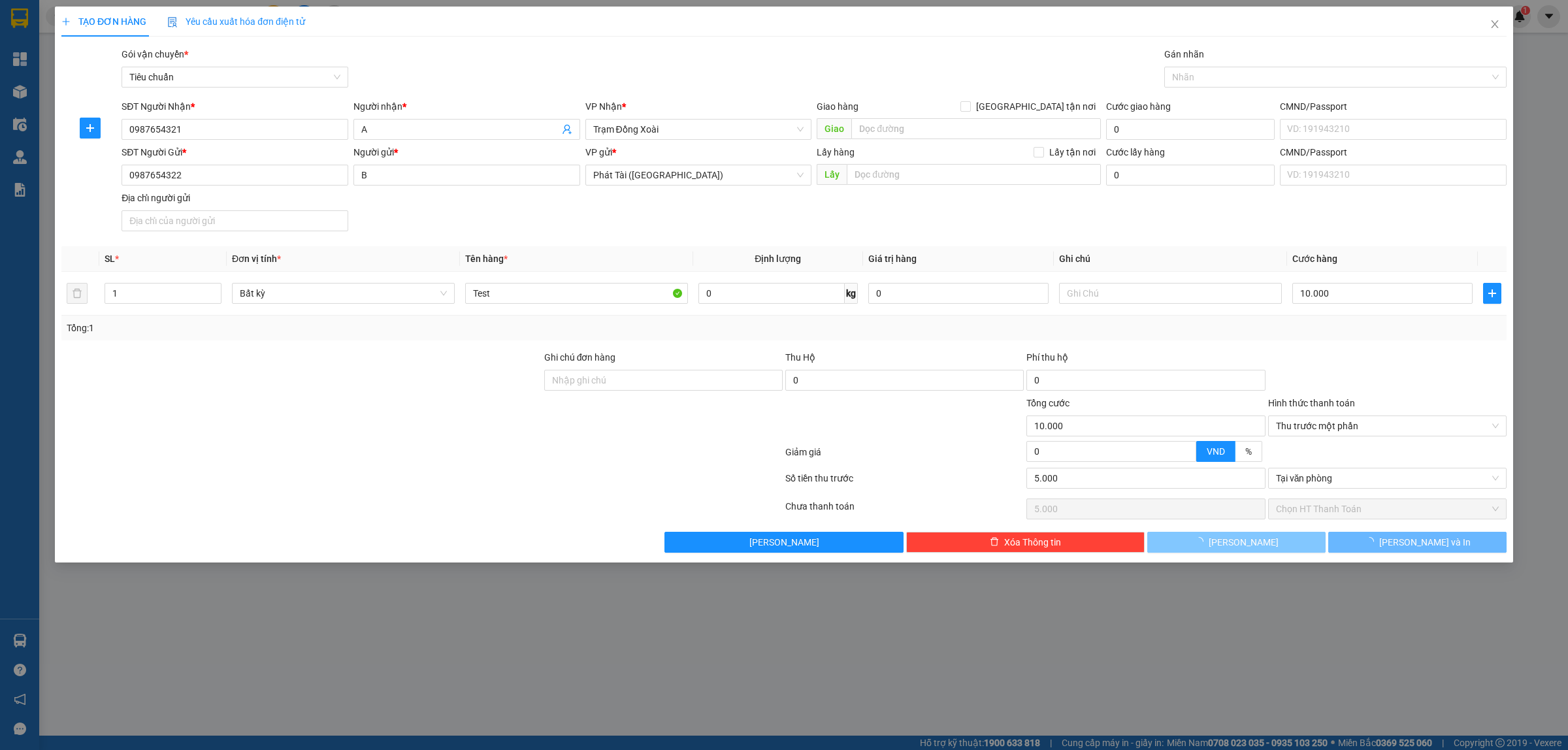
type input "0"
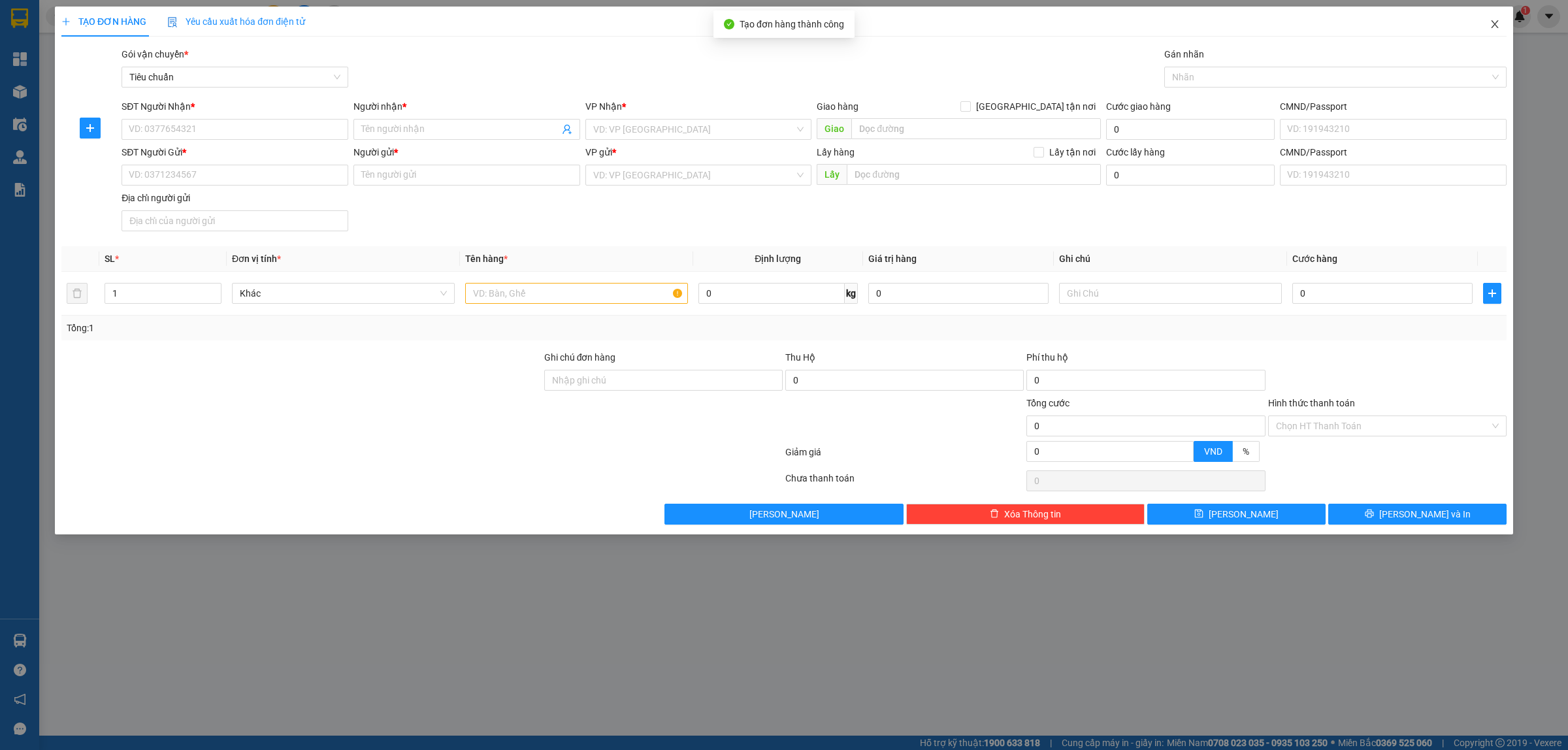
click at [1494, 21] on icon "close" at bounding box center [1495, 24] width 11 height 11
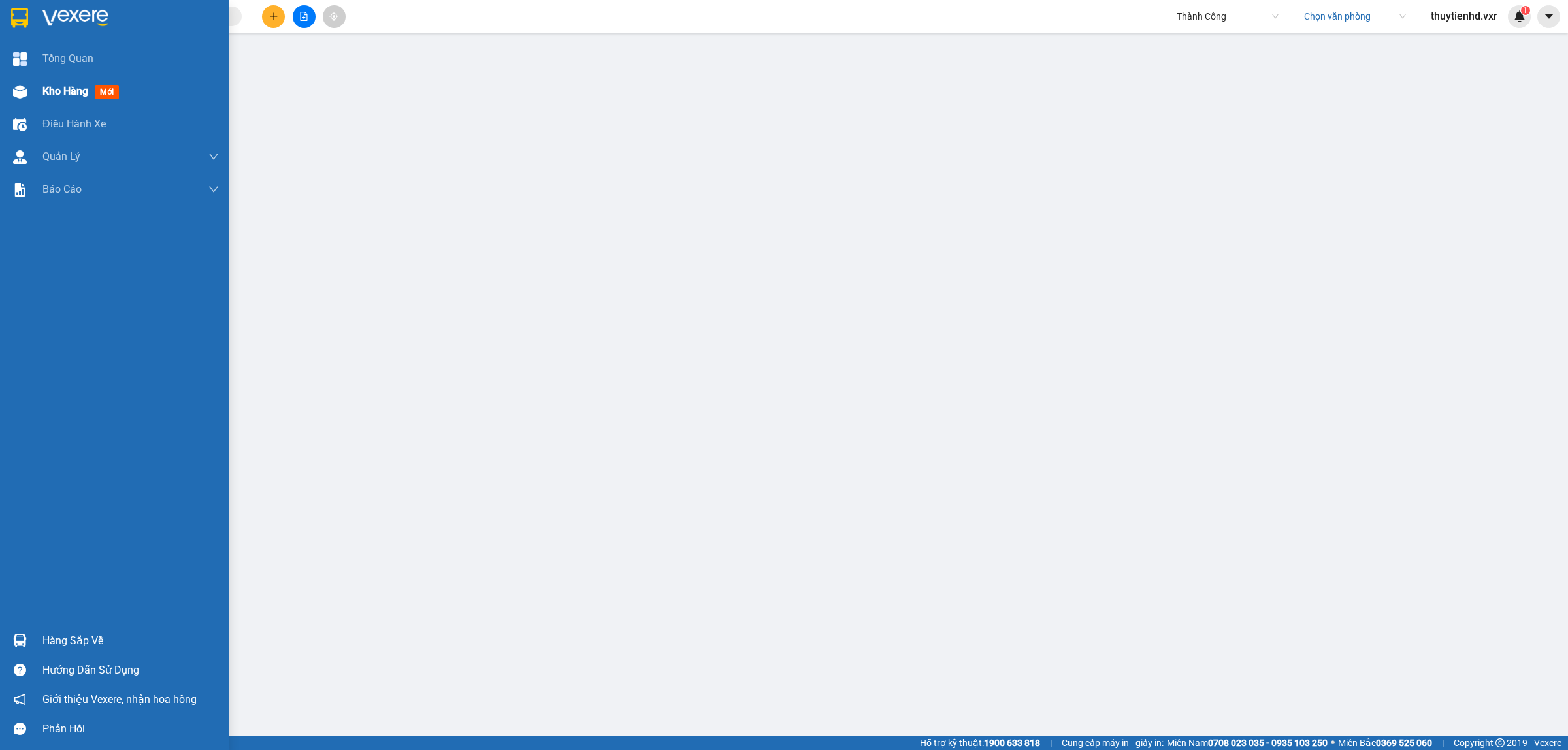
click at [53, 80] on div "Kho hàng mới" at bounding box center [130, 92] width 176 height 33
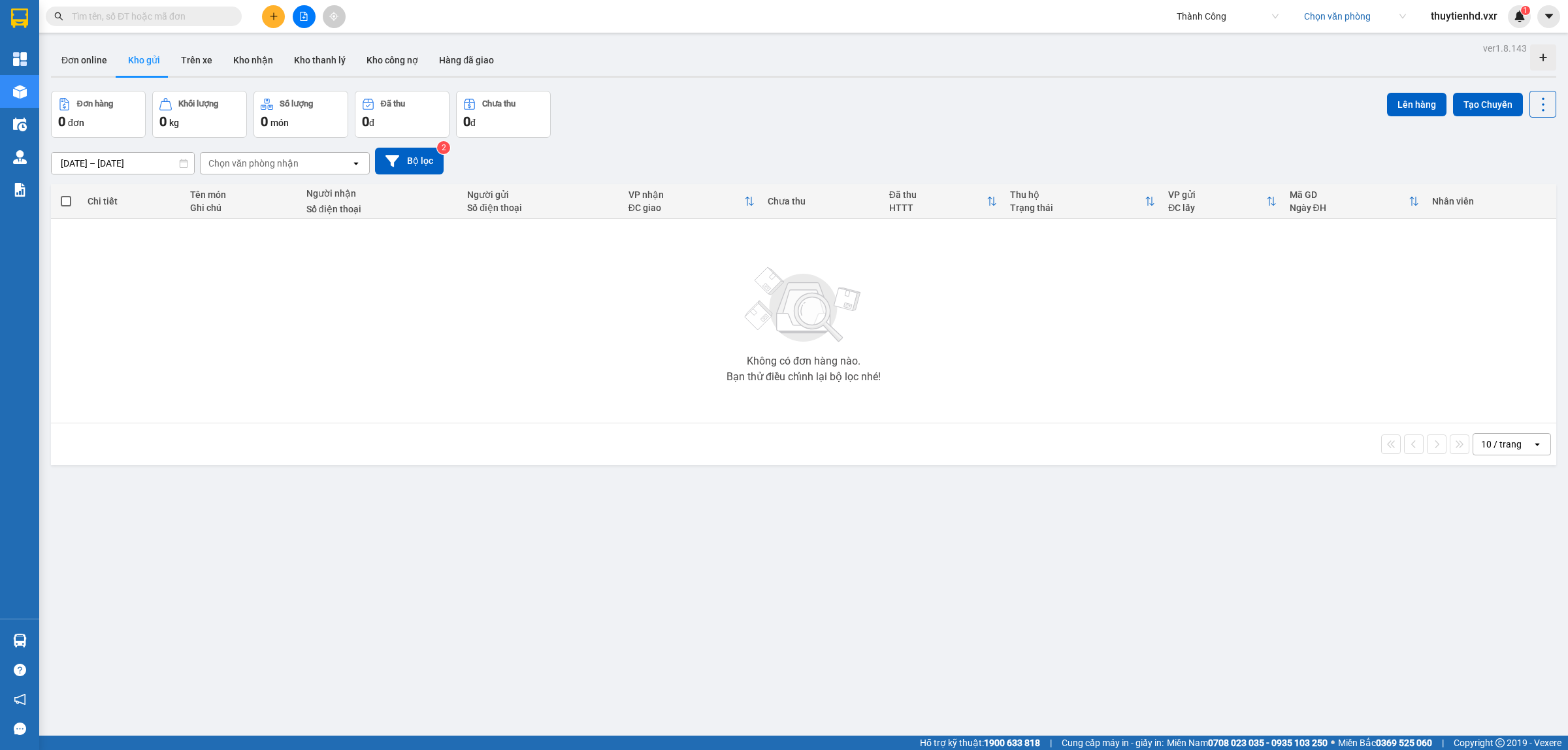
click at [1340, 34] on main "ver 1.8.143 Đơn online Kho gửi Trên xe Kho nhận Kho thanh lý Kho công nợ Hàng đ…" at bounding box center [784, 368] width 1568 height 736
click at [1345, 18] on input "search" at bounding box center [1351, 16] width 93 height 20
type input "d"
type input "đong"
click at [1351, 60] on div "Trạm Đồng Xoài" at bounding box center [1369, 63] width 133 height 15
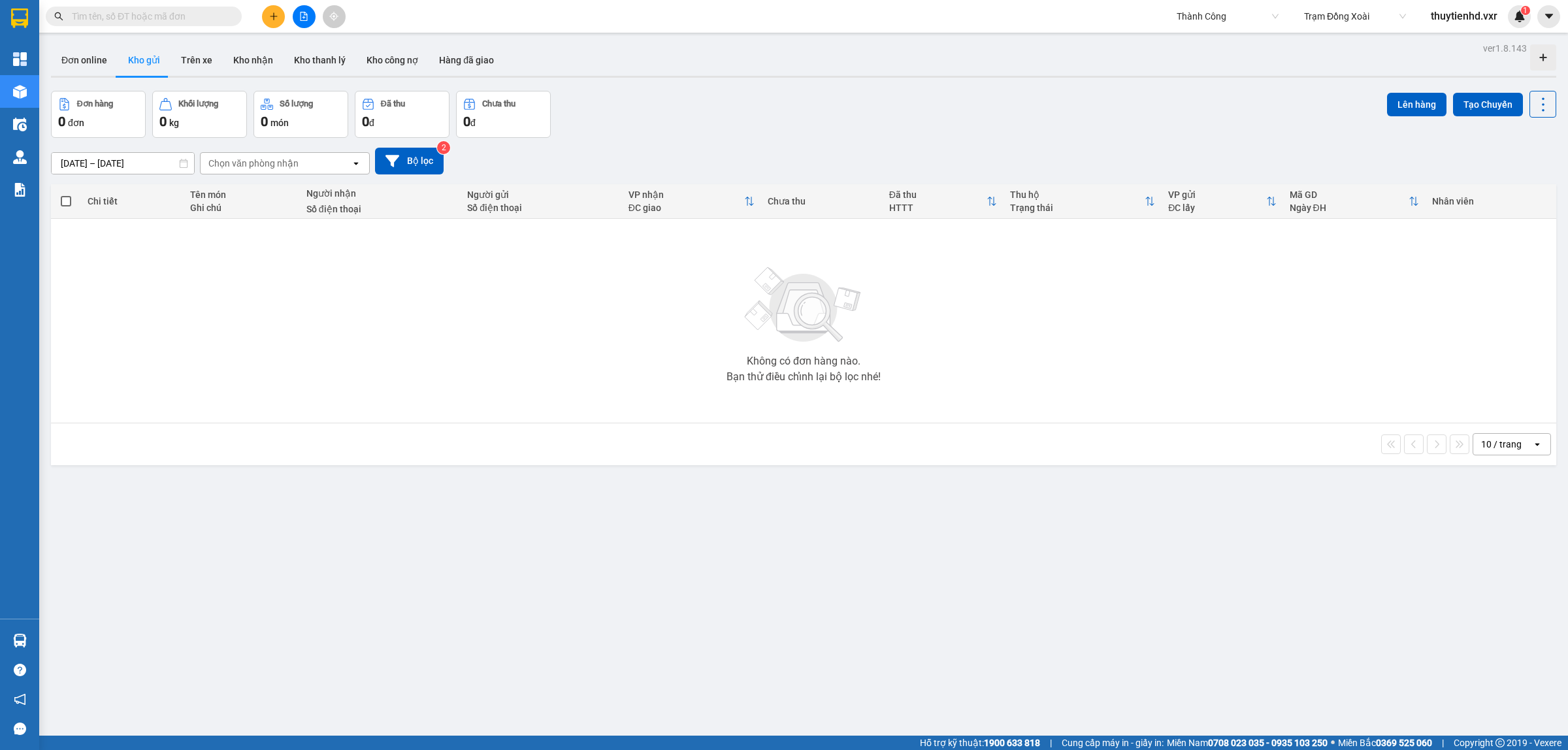
click at [159, 21] on input "text" at bounding box center [149, 16] width 154 height 15
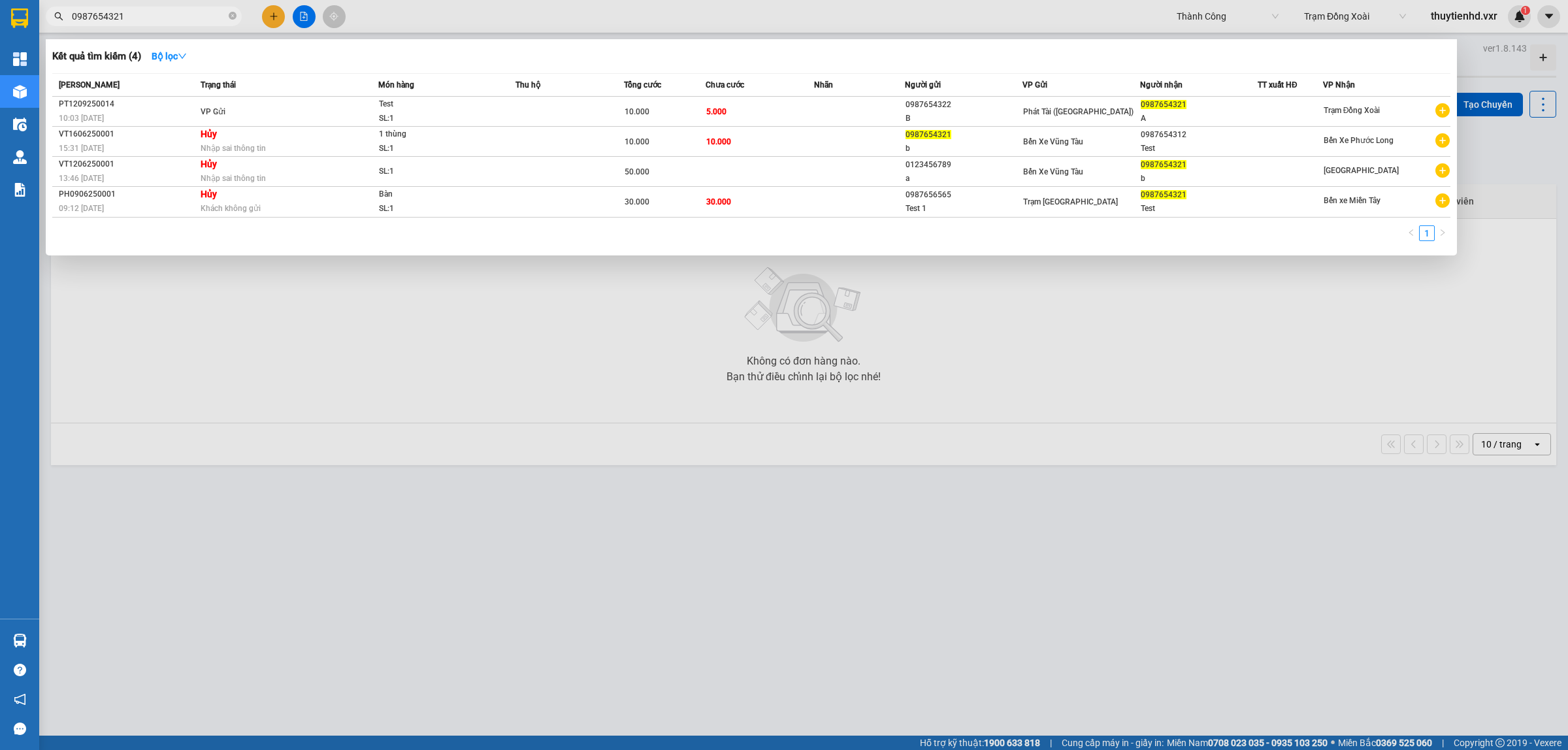
type input "0987654321"
drag, startPoint x: 1066, startPoint y: 310, endPoint x: 1223, endPoint y: 125, distance: 242.6
click at [1067, 311] on div at bounding box center [784, 375] width 1568 height 750
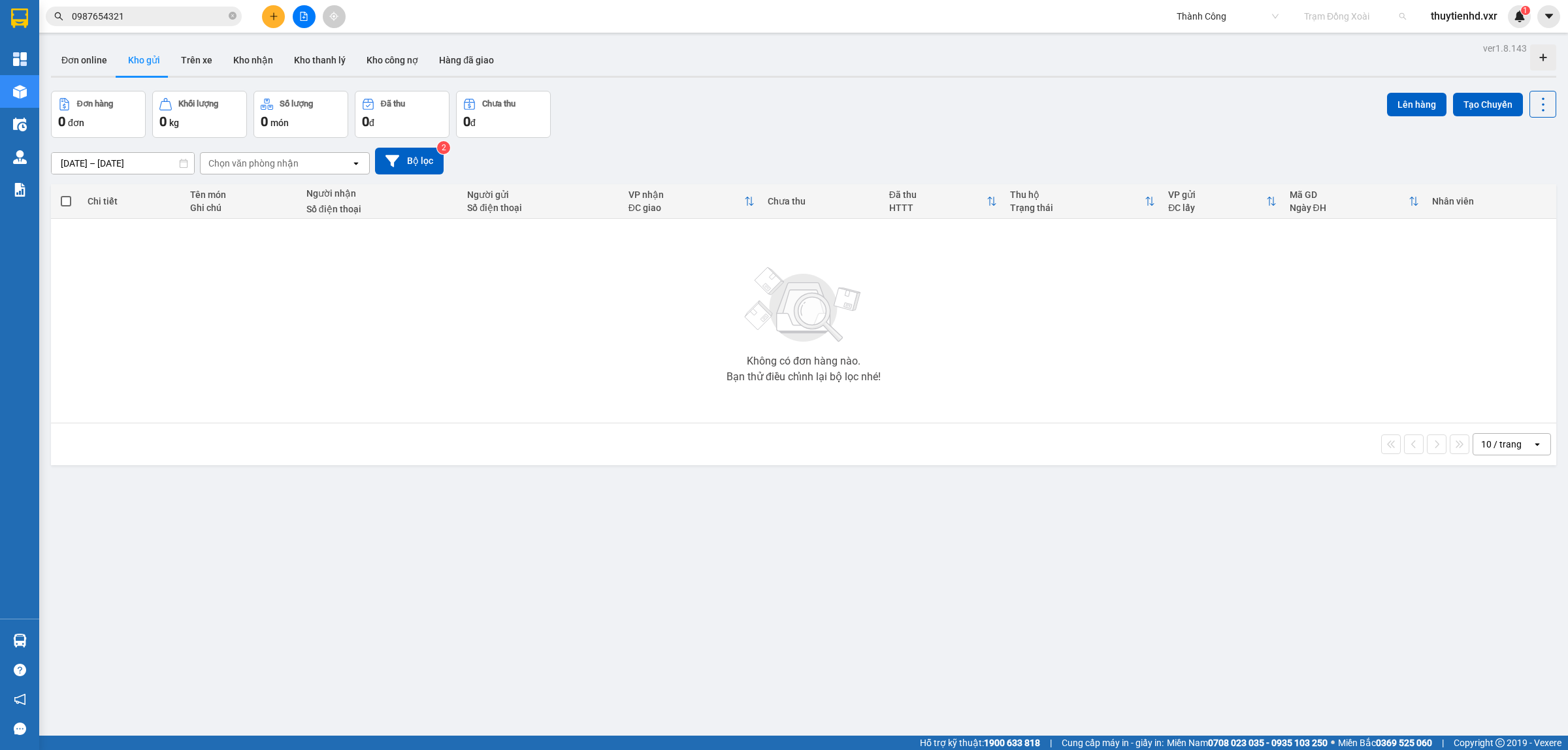
click at [1337, 18] on span "Trạm Đồng Xoài" at bounding box center [1355, 16] width 102 height 20
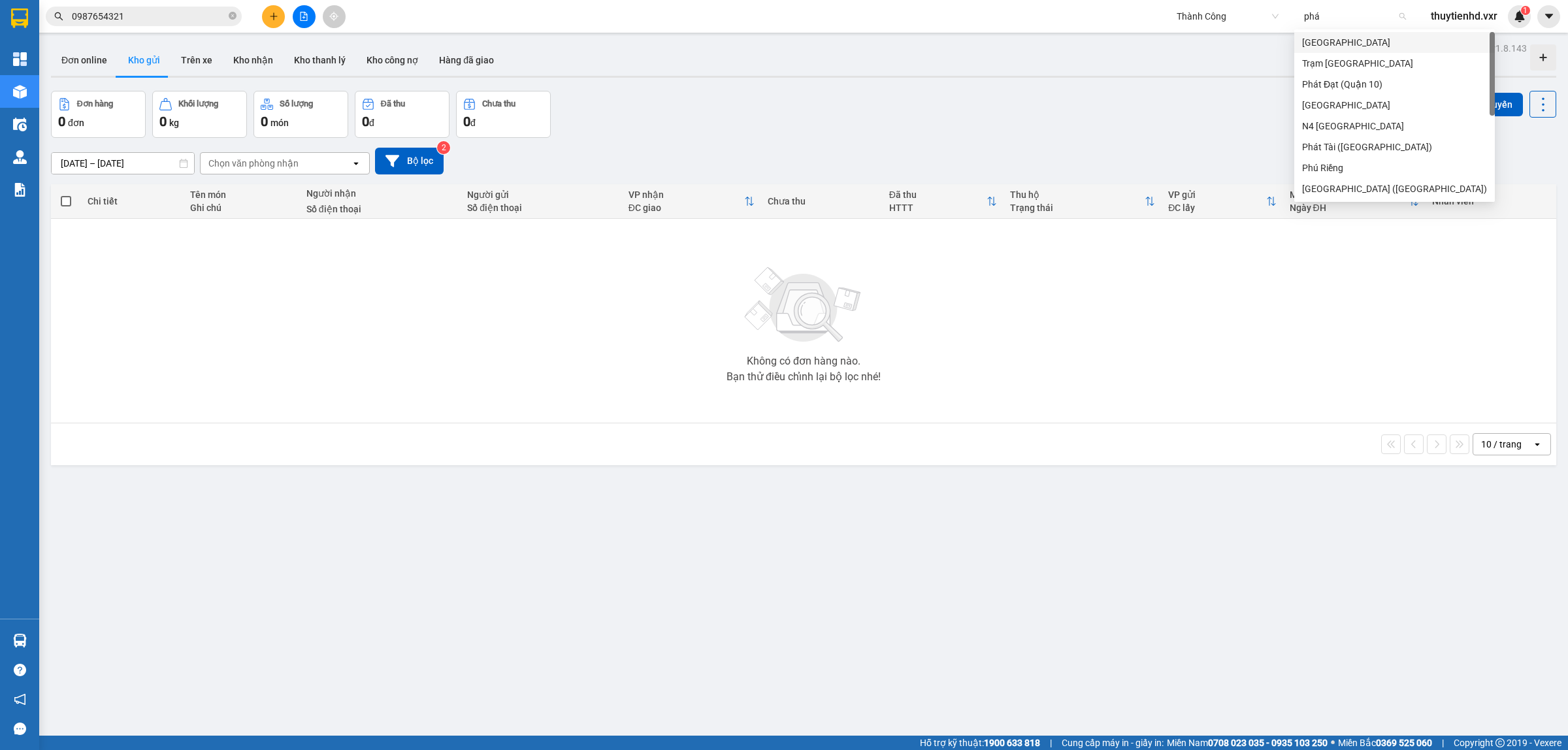
type input "phát"
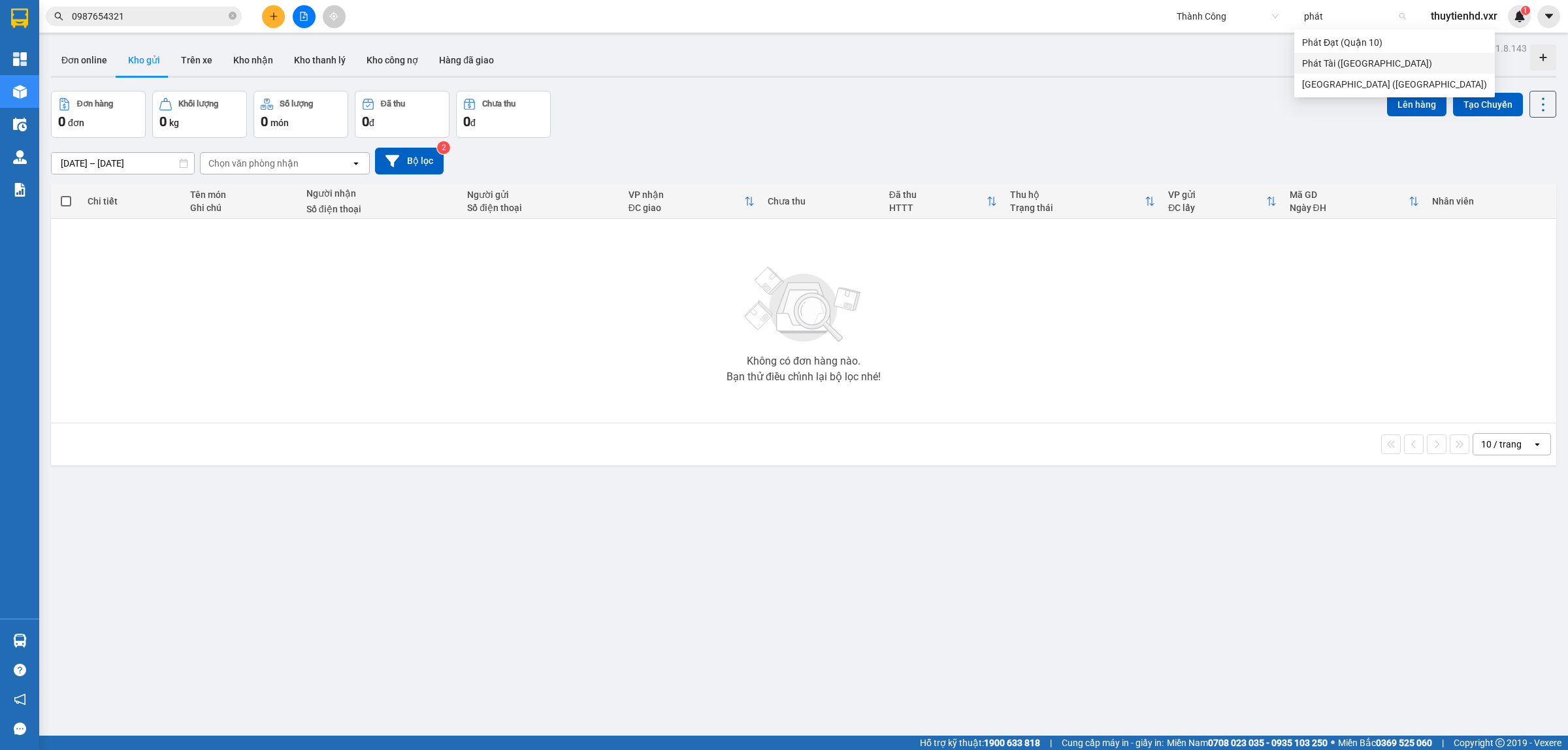
click at [1341, 56] on div "Phát Tài (Quận 5)" at bounding box center [1394, 63] width 185 height 15
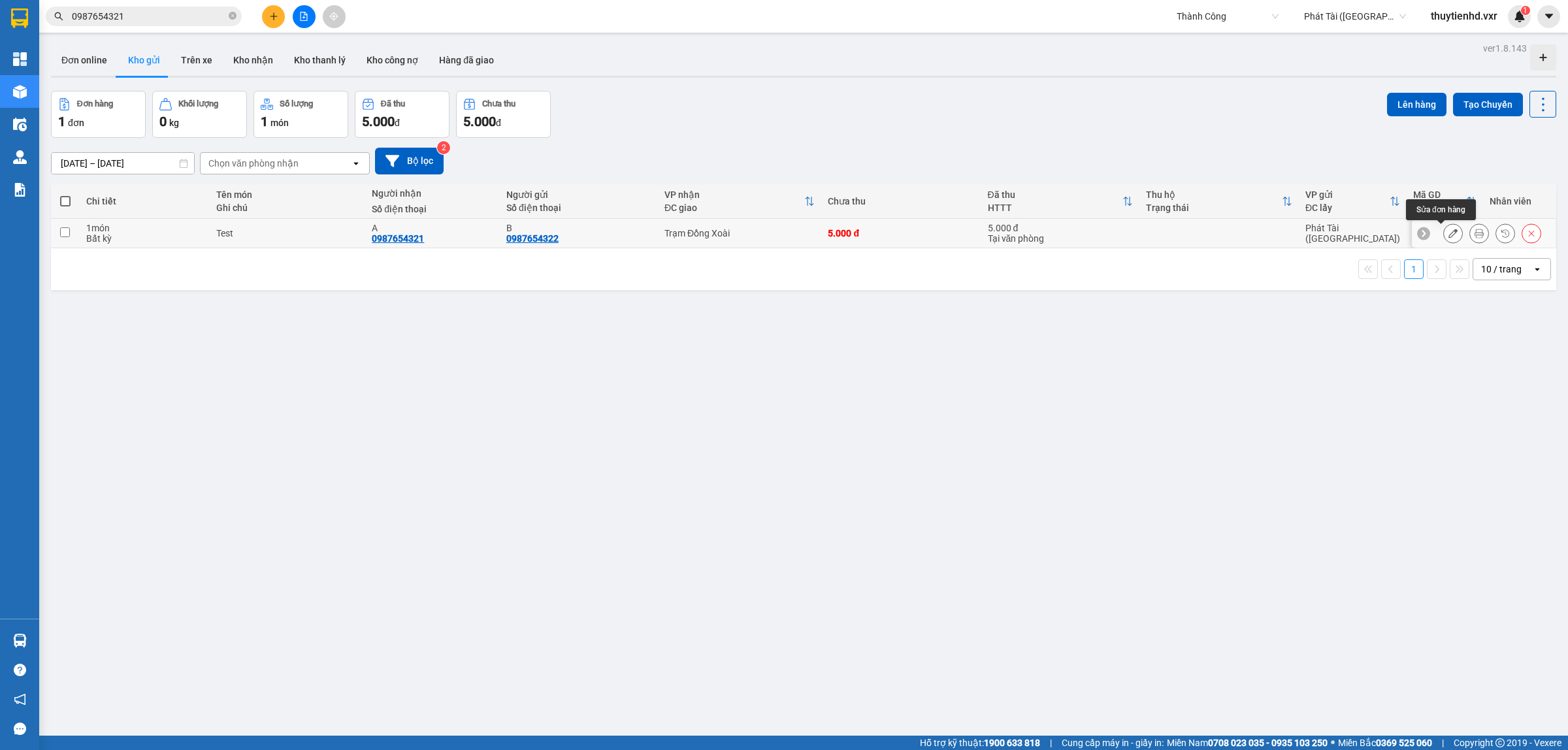
click at [1444, 236] on button at bounding box center [1453, 234] width 18 height 23
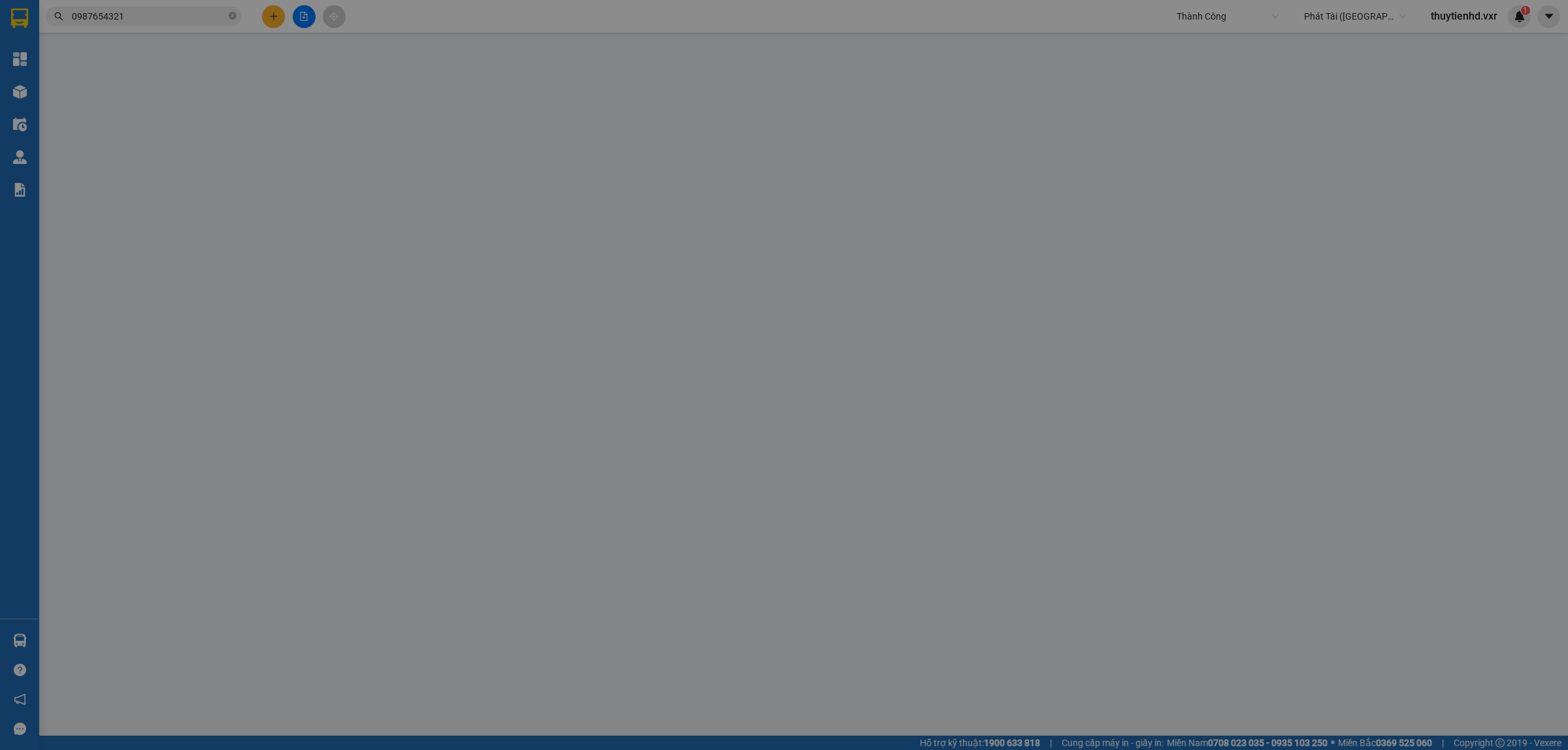
type input "0987654321"
type input "A"
type input "0987654322"
type input "B"
type input "10.000"
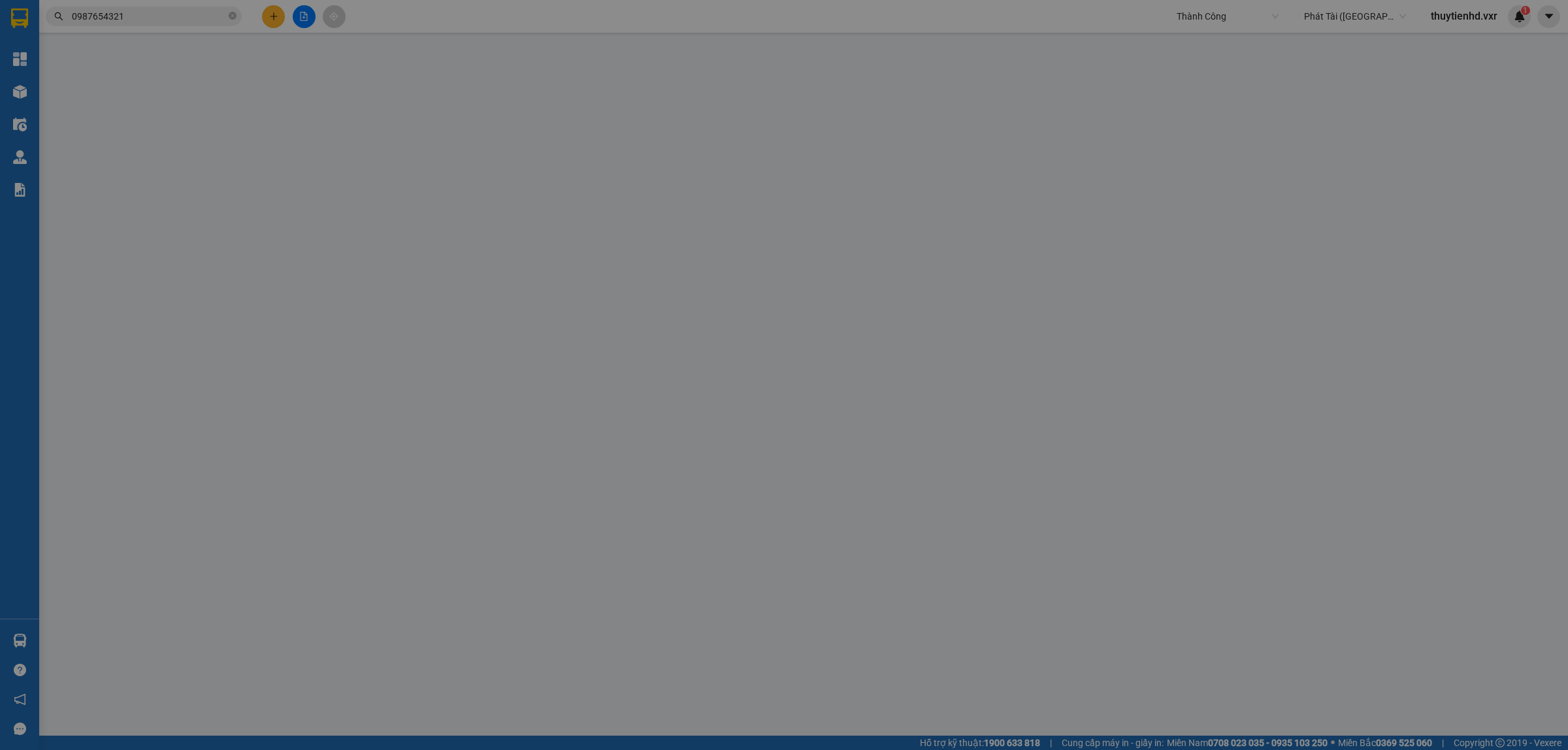
type input "5.000"
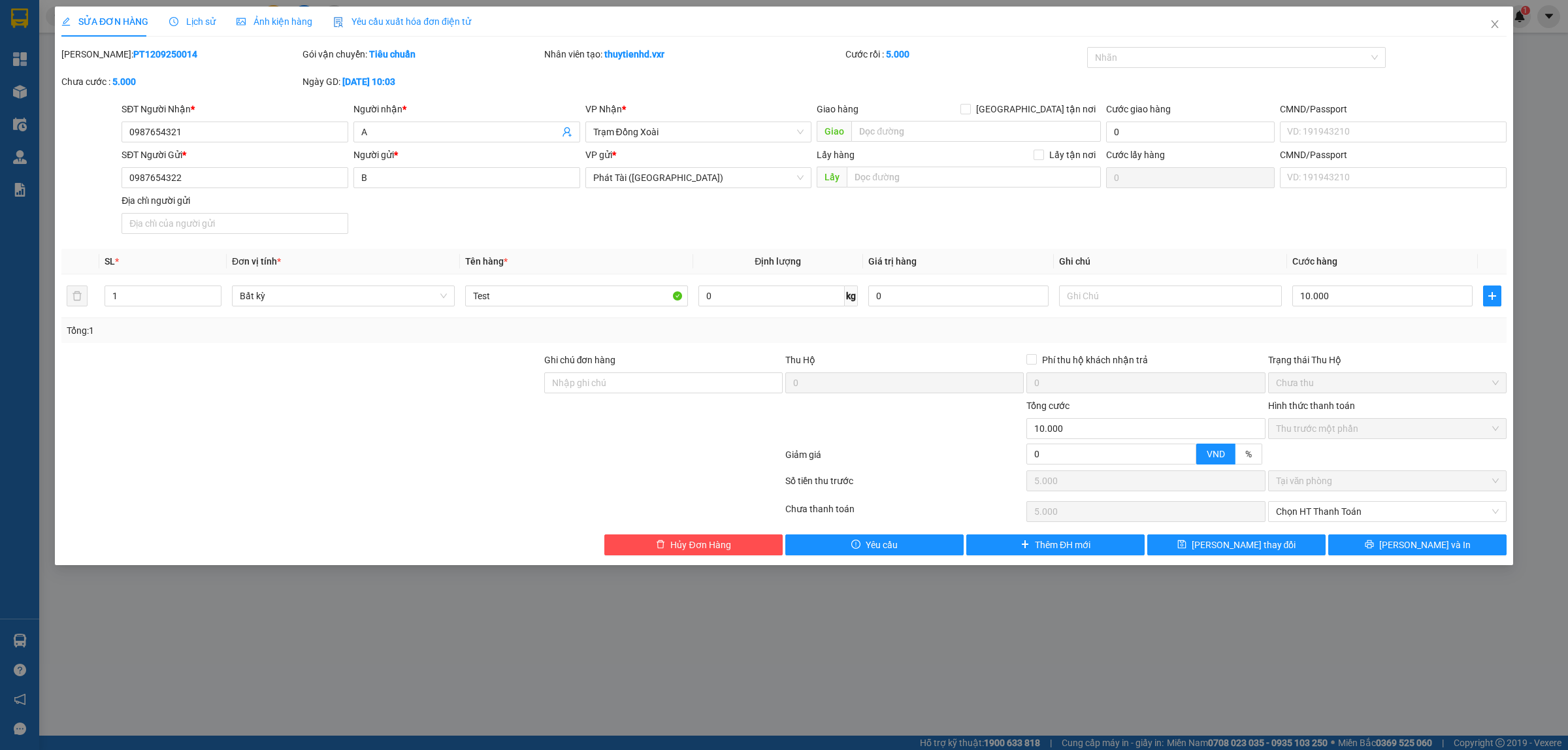
click at [882, 143] on div "Giao hàng Giao tận nơi Giao" at bounding box center [958, 125] width 284 height 46
click at [876, 175] on input "search" at bounding box center [974, 176] width 254 height 21
click at [877, 140] on input "search" at bounding box center [976, 130] width 249 height 21
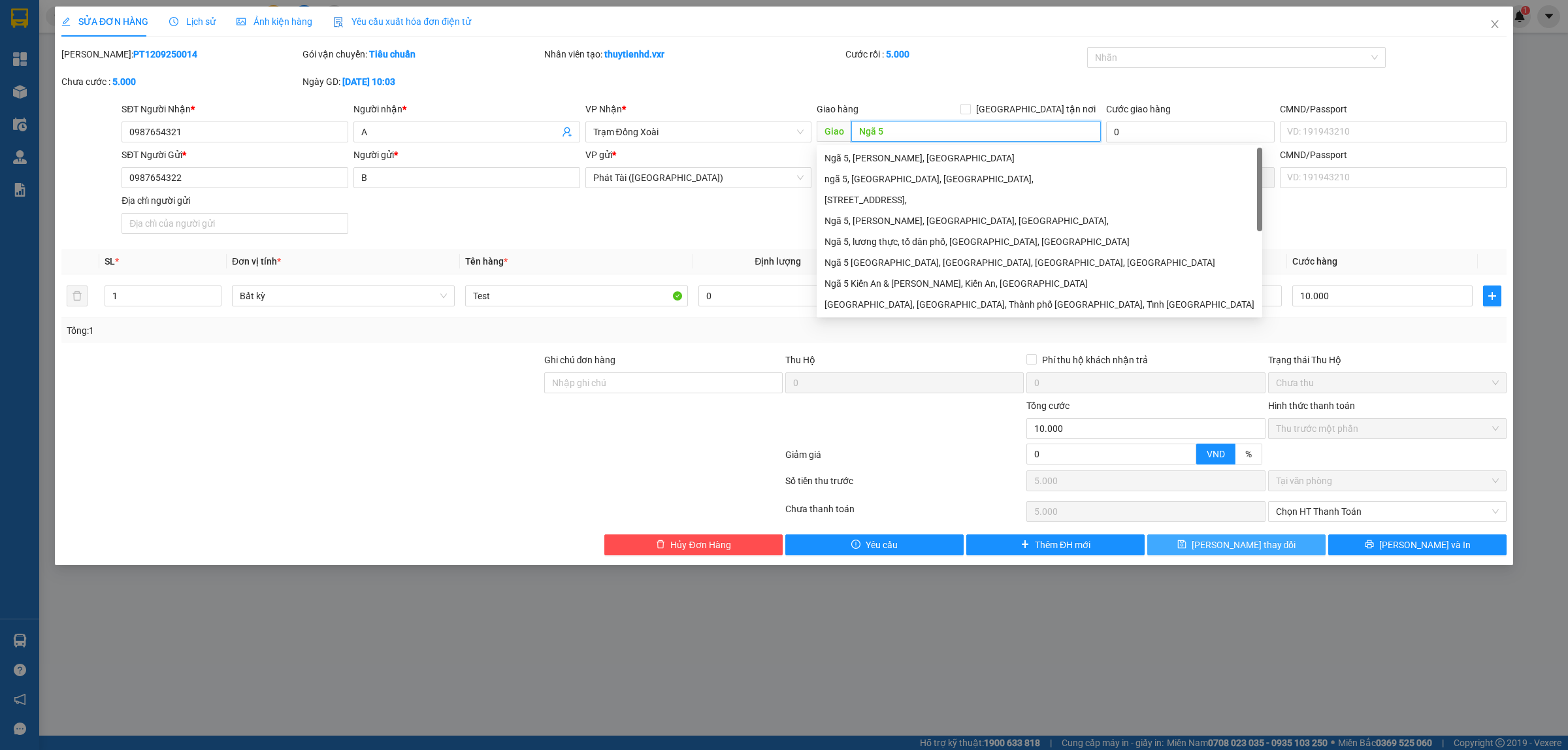
type input "Ngã 5"
click at [1253, 544] on span "Lưu thay đổi" at bounding box center [1244, 545] width 104 height 15
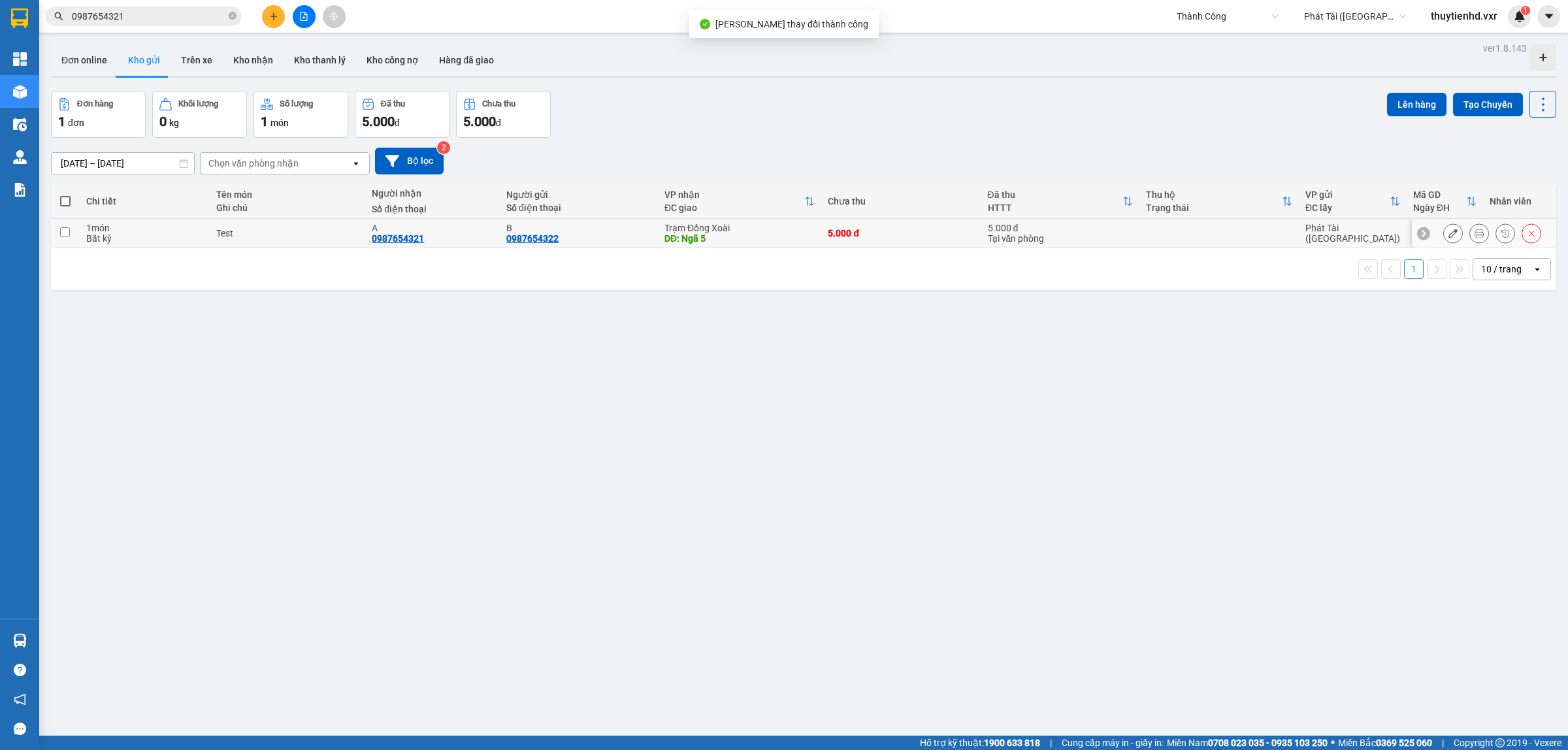
click at [64, 231] on input "checkbox" at bounding box center [65, 232] width 10 height 10
checkbox input "true"
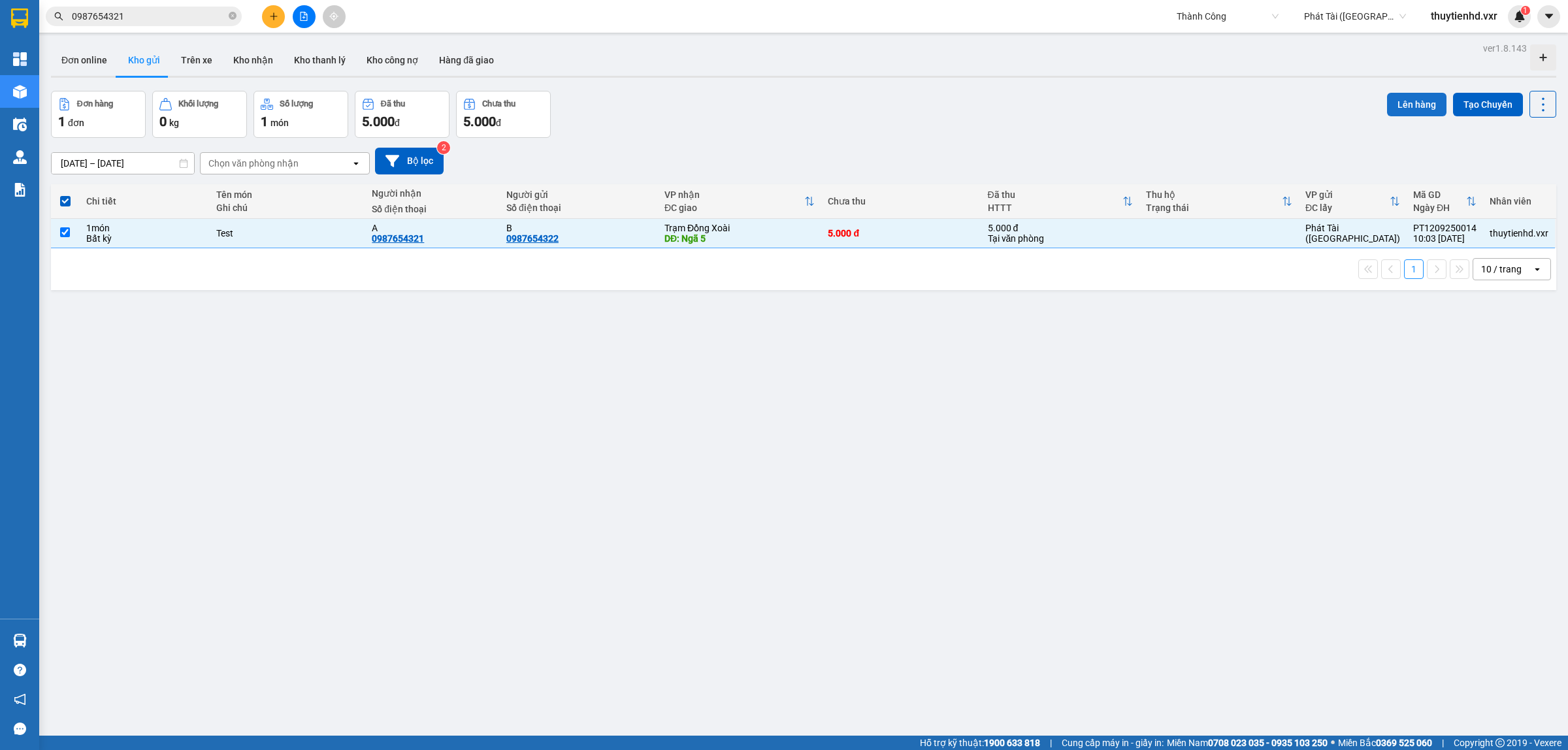
click at [1402, 107] on button "Lên hàng" at bounding box center [1417, 104] width 59 height 24
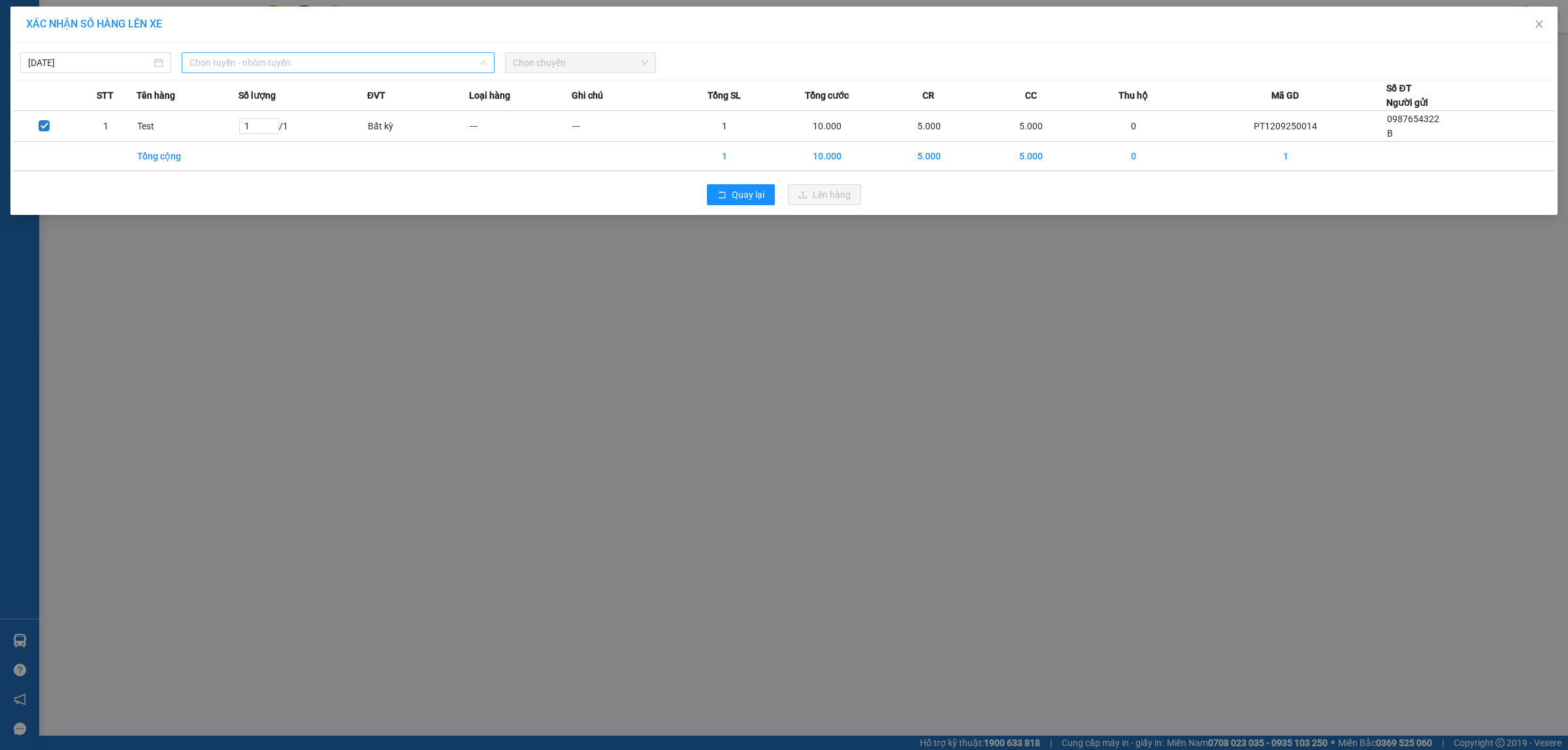
click at [246, 61] on span "Chọn tuyến - nhóm tuyến" at bounding box center [338, 63] width 297 height 20
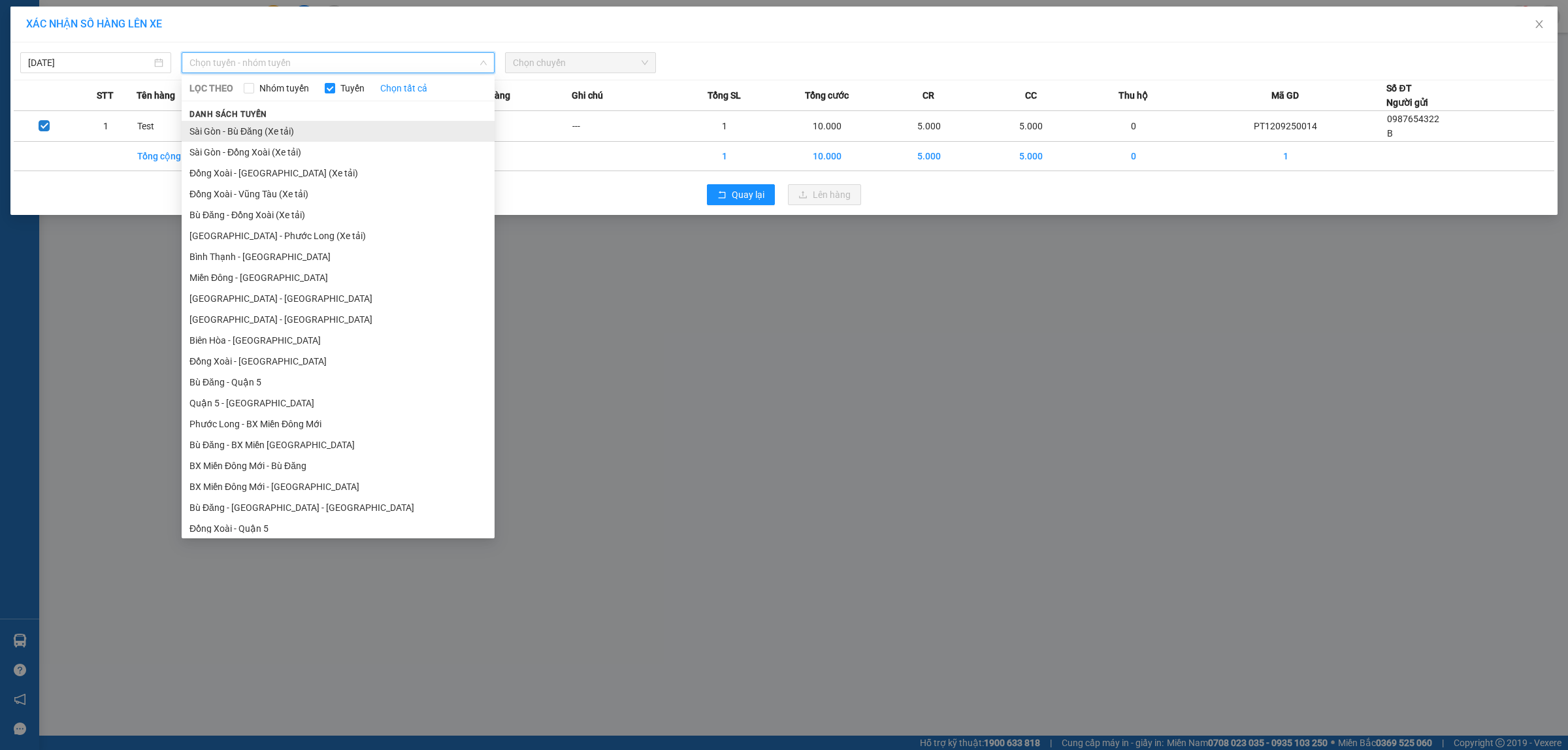
click at [285, 129] on li "Sài Gòn - Bù Đăng (Xe tải)" at bounding box center [337, 130] width 313 height 21
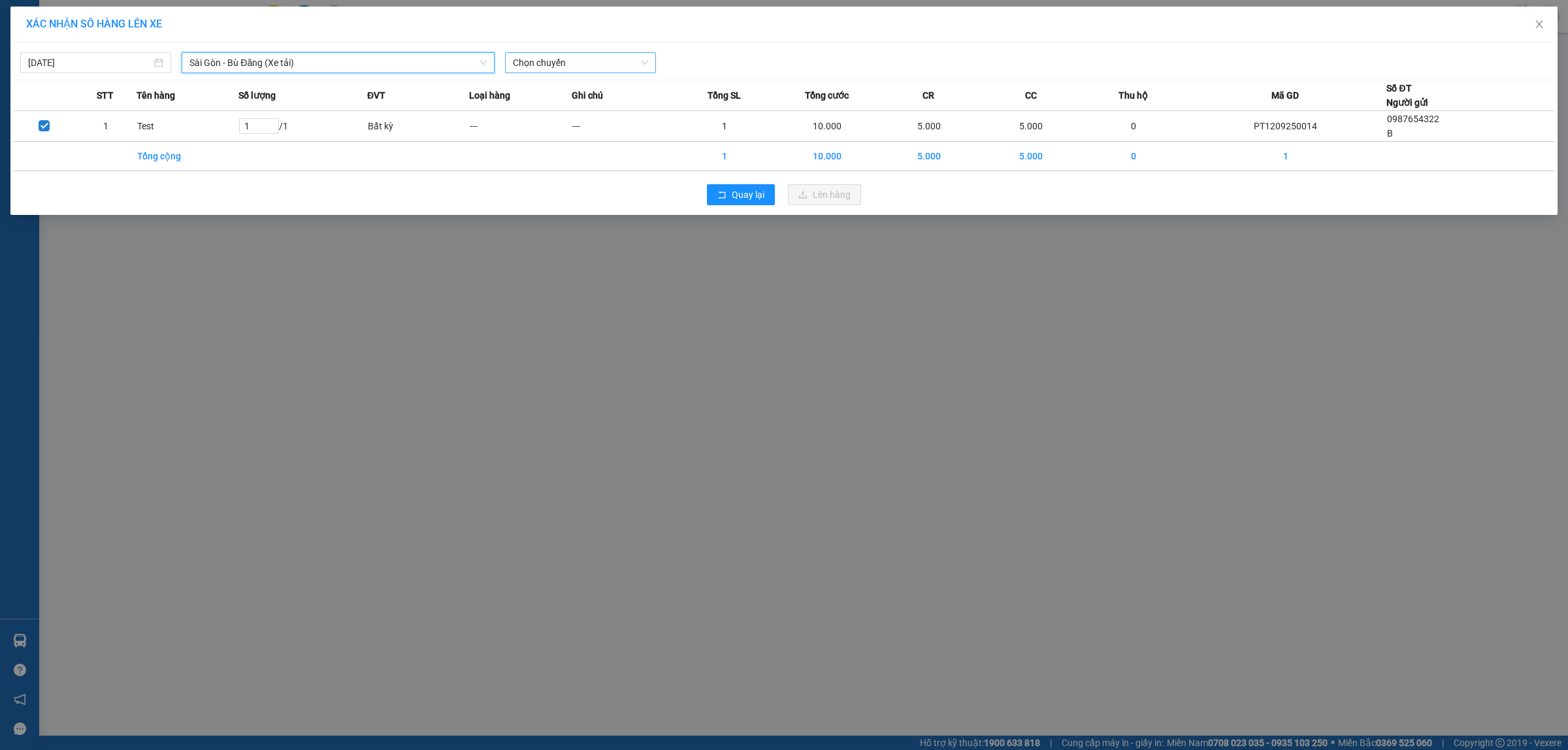
click at [589, 69] on span "Chọn chuyến" at bounding box center [580, 63] width 135 height 20
click at [564, 128] on div "15:00 - 50H-142.99" at bounding box center [564, 131] width 102 height 15
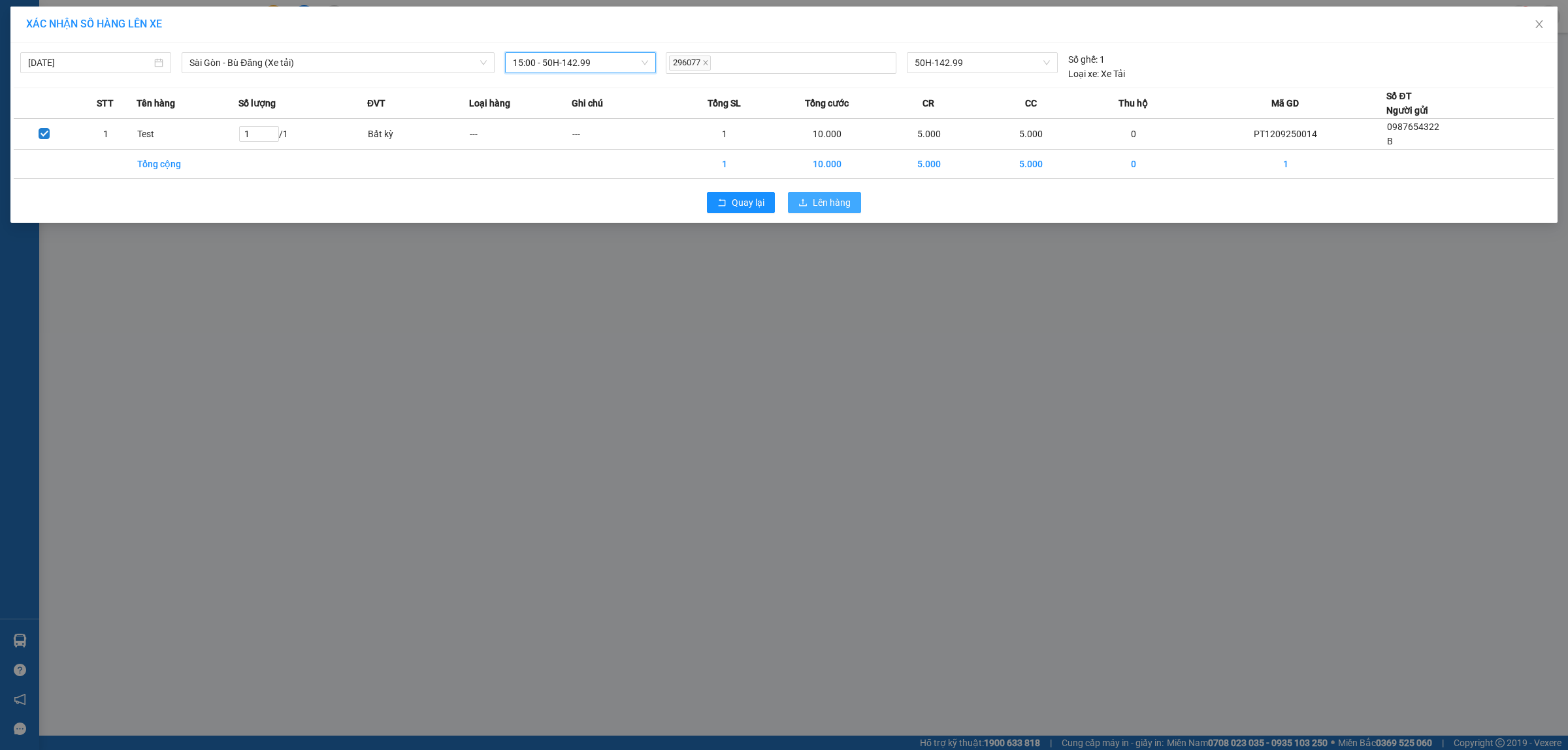
click at [846, 211] on button "Lên hàng" at bounding box center [824, 202] width 73 height 21
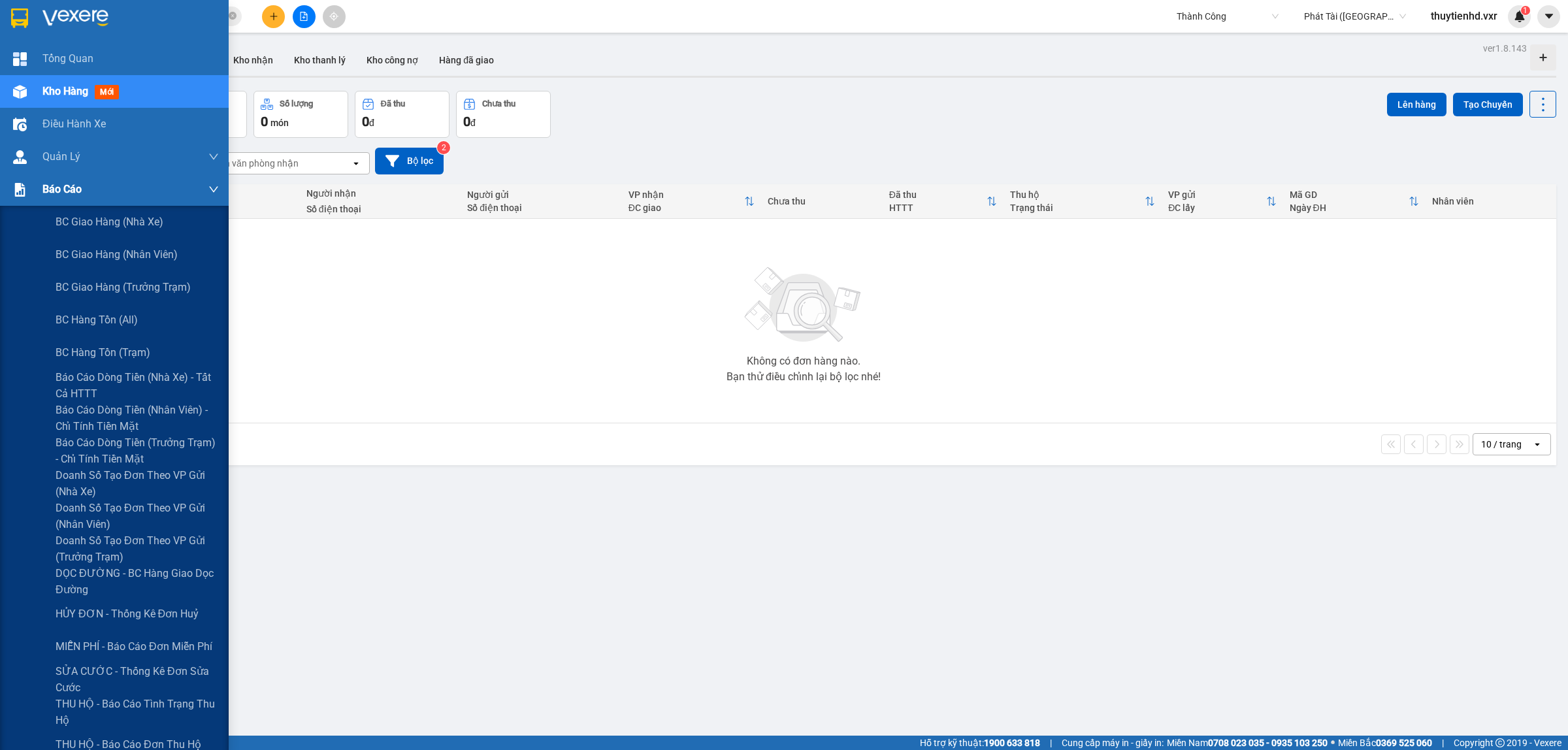
click at [49, 180] on div "Báo cáo" at bounding box center [130, 190] width 176 height 33
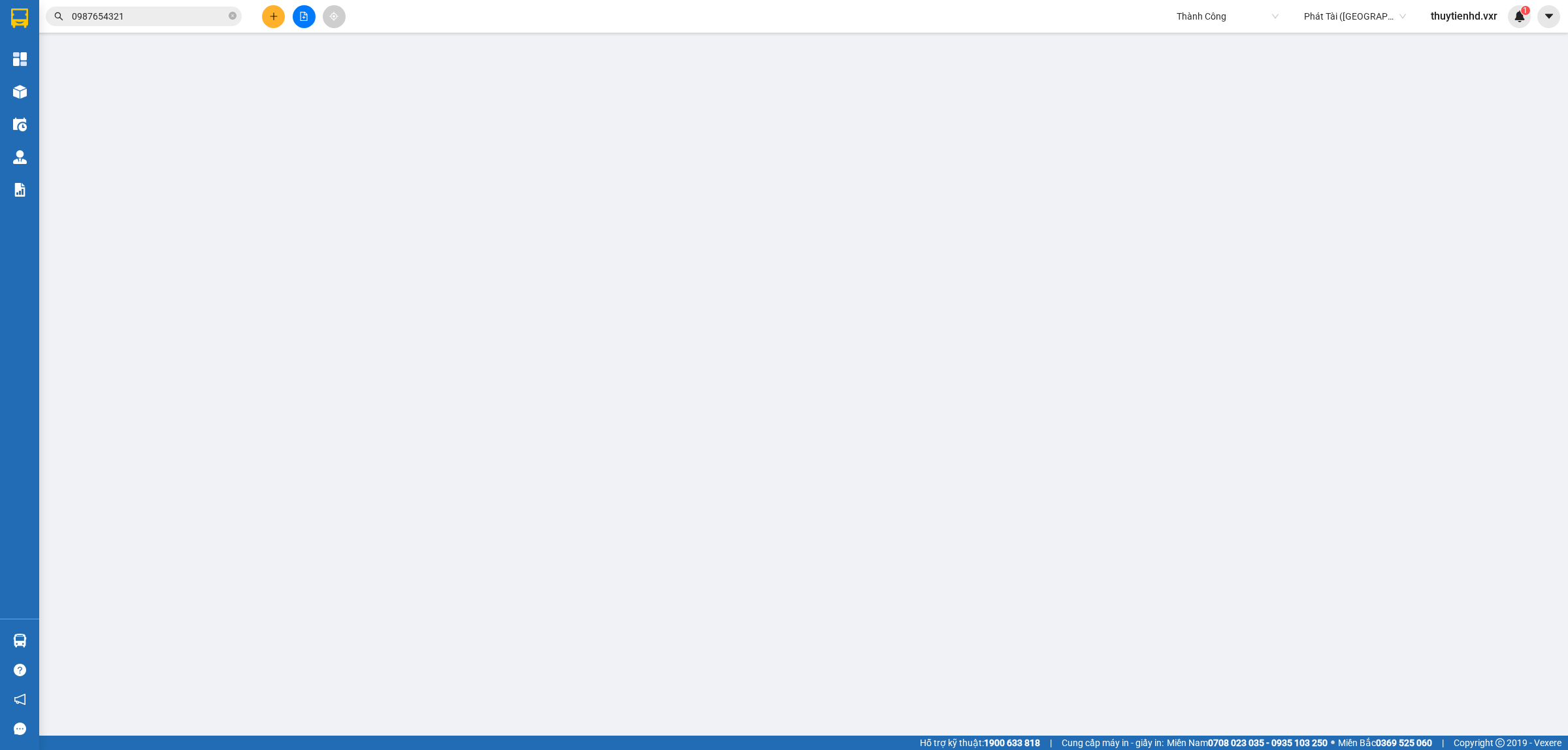
click at [146, 11] on input "0987654321" at bounding box center [149, 16] width 154 height 15
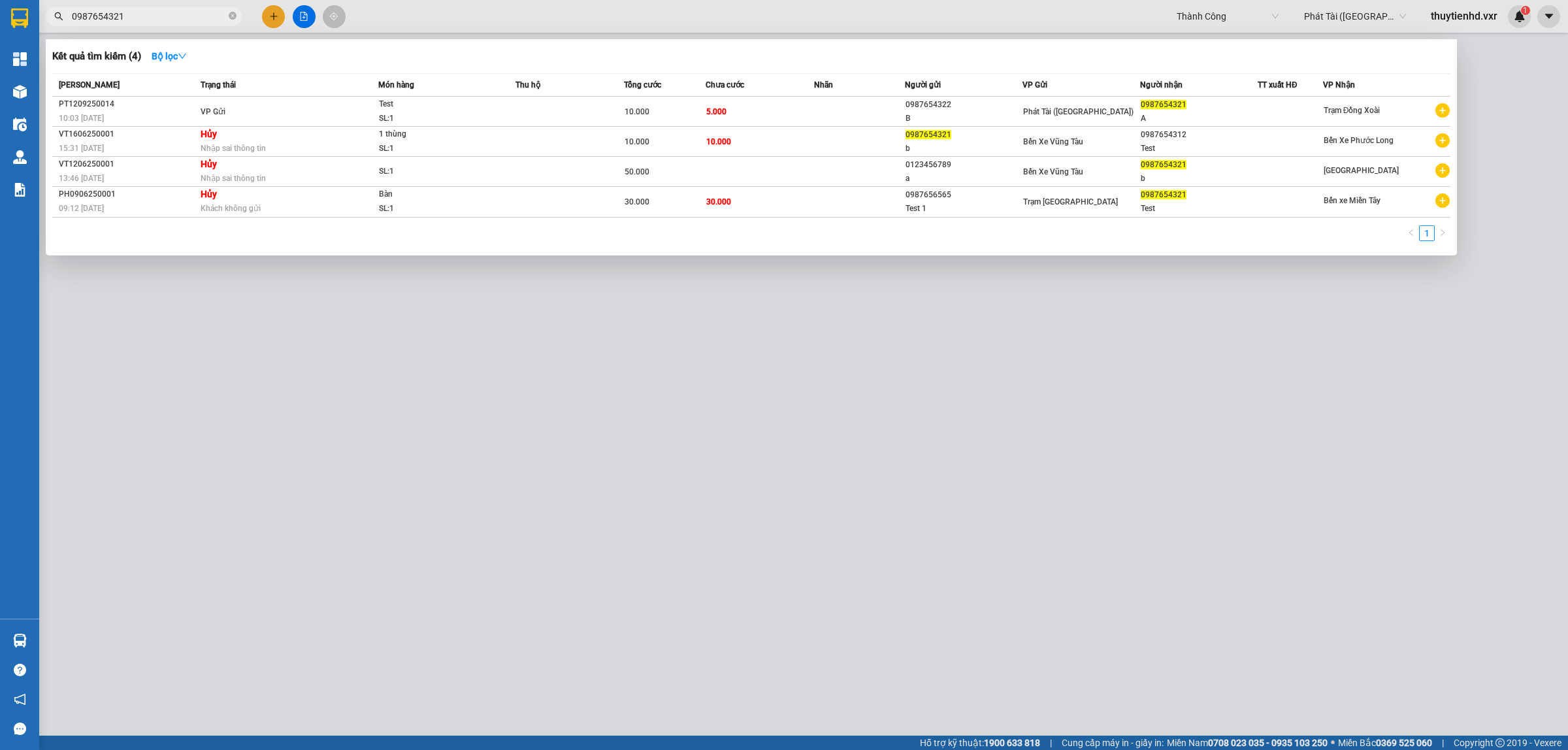
click at [146, 11] on input "0987654321" at bounding box center [149, 16] width 154 height 15
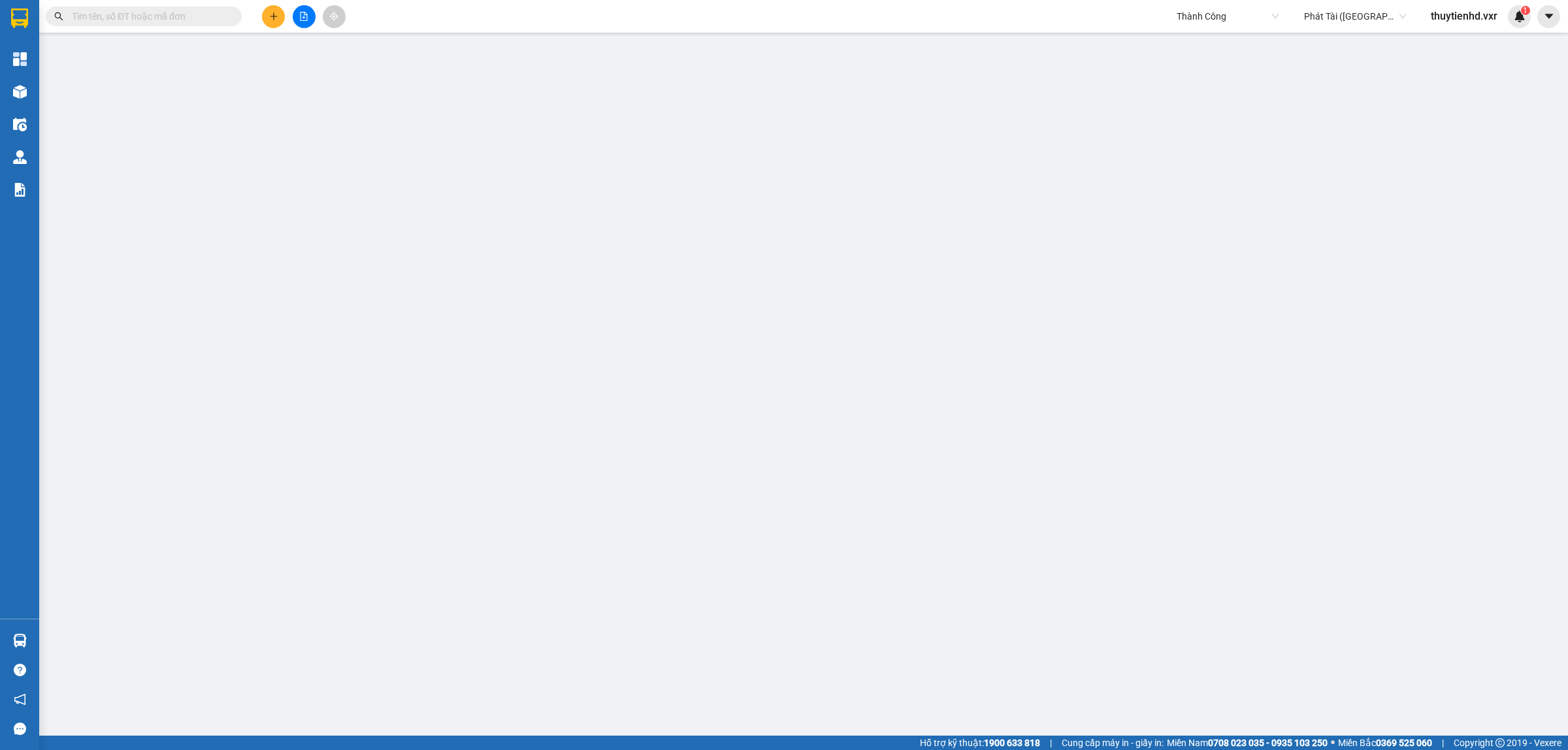
click at [178, 5] on div "Kết quả tìm kiếm ( 0 ) Bộ lọc No Data" at bounding box center [127, 16] width 255 height 23
click at [174, 21] on input "text" at bounding box center [149, 16] width 154 height 15
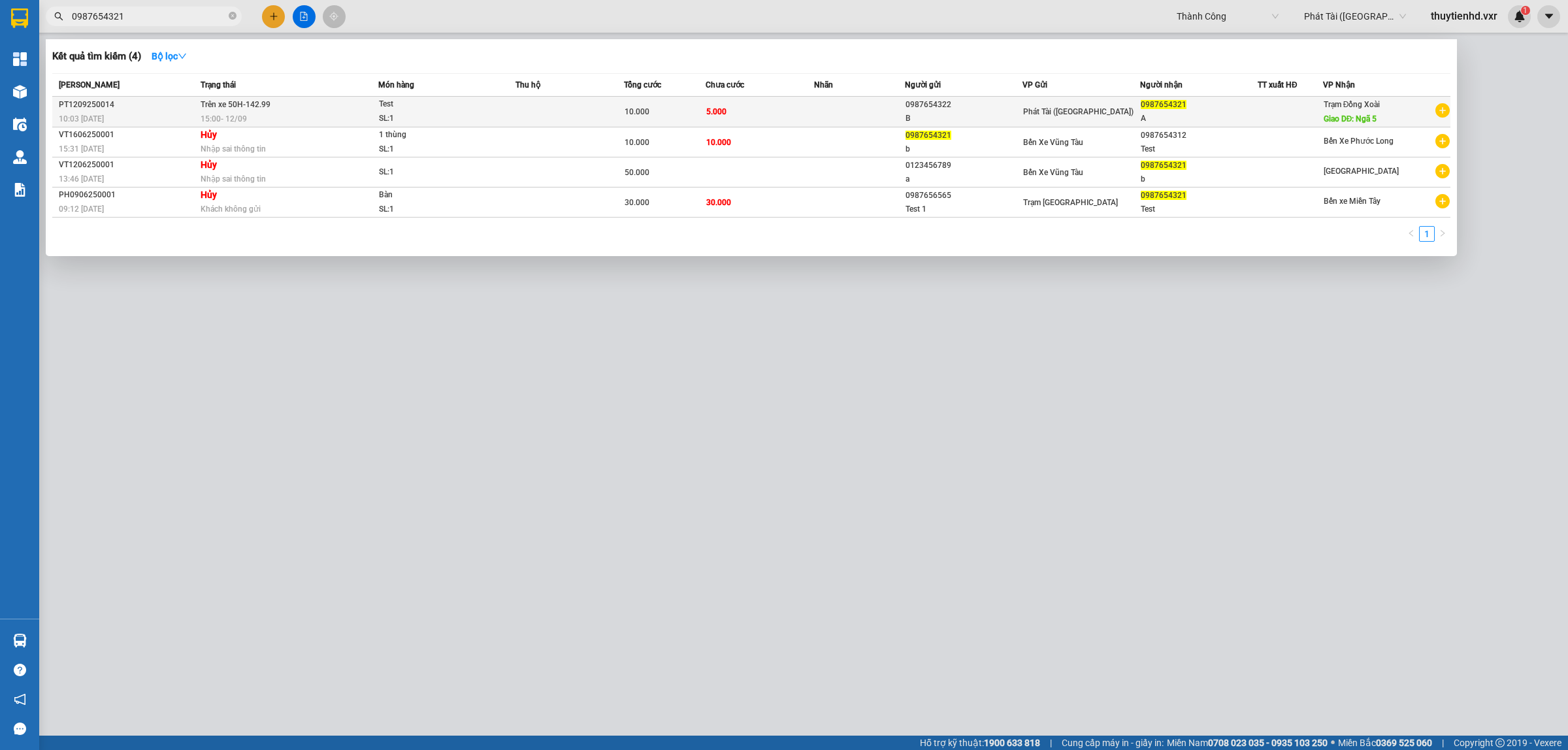
type input "0987654321"
click at [1067, 99] on td "Phát Tài (Quận 5)" at bounding box center [1081, 112] width 117 height 30
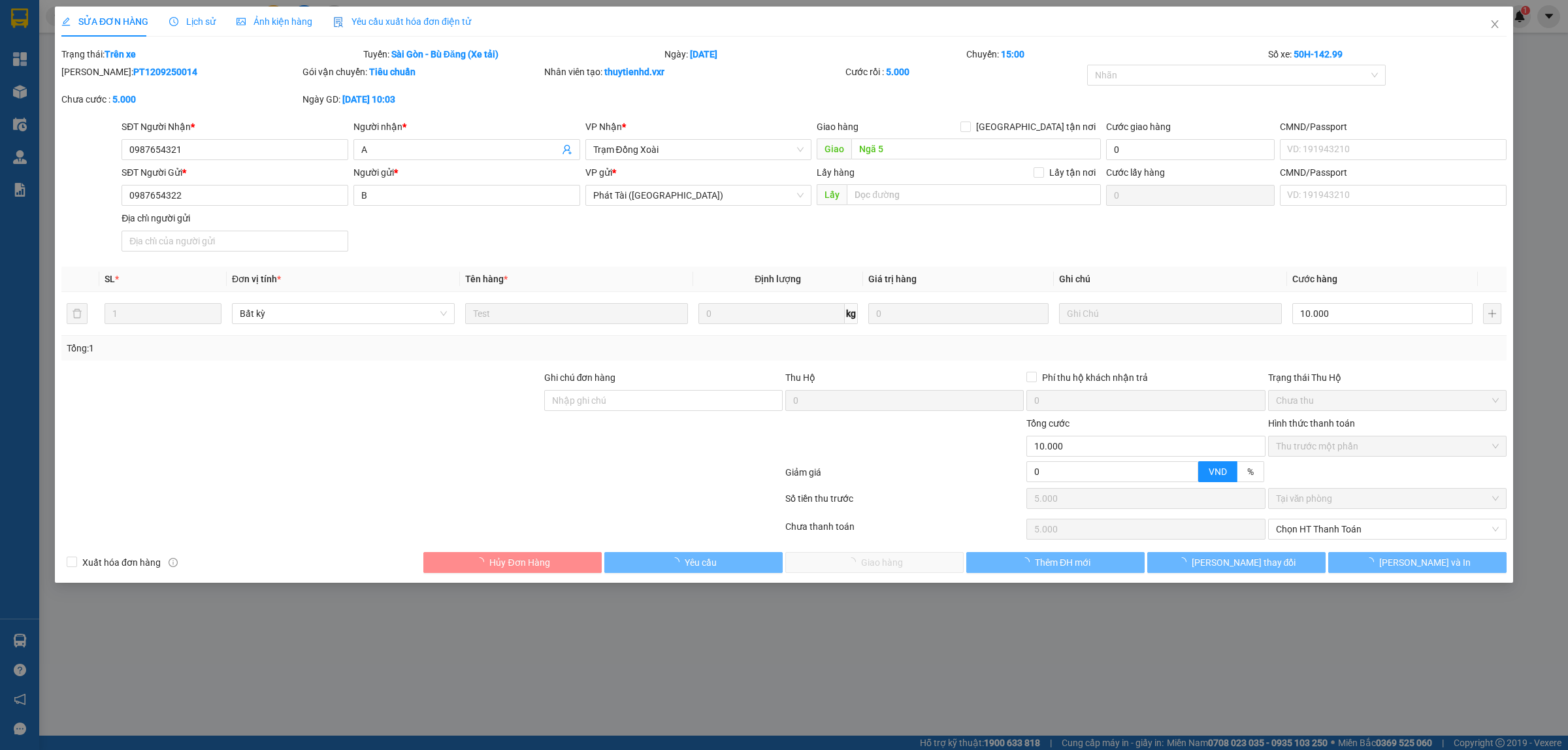
type input "0987654321"
type input "A"
type input "Ngã 5"
type input "0987654322"
type input "B"
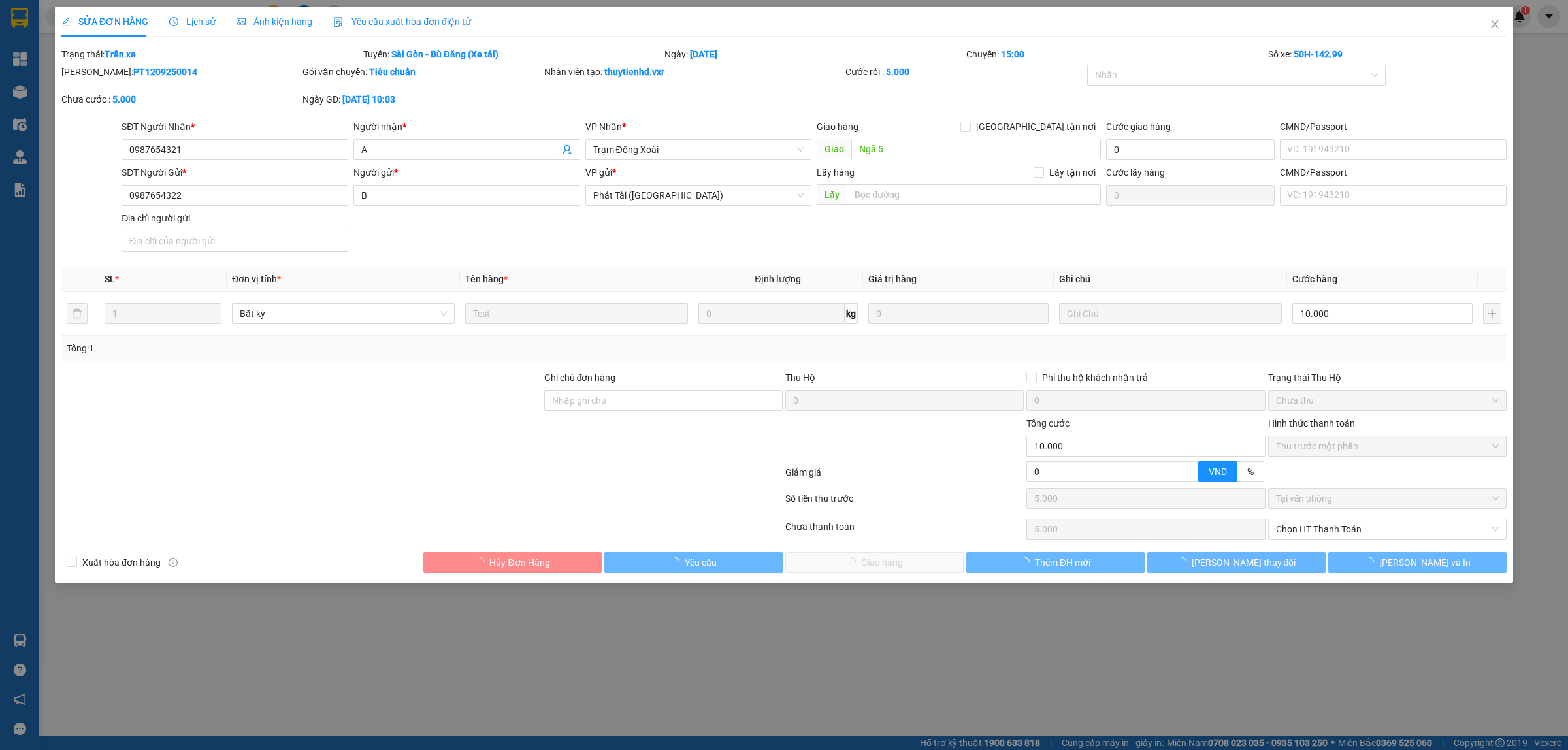
type input "10.000"
type input "5.000"
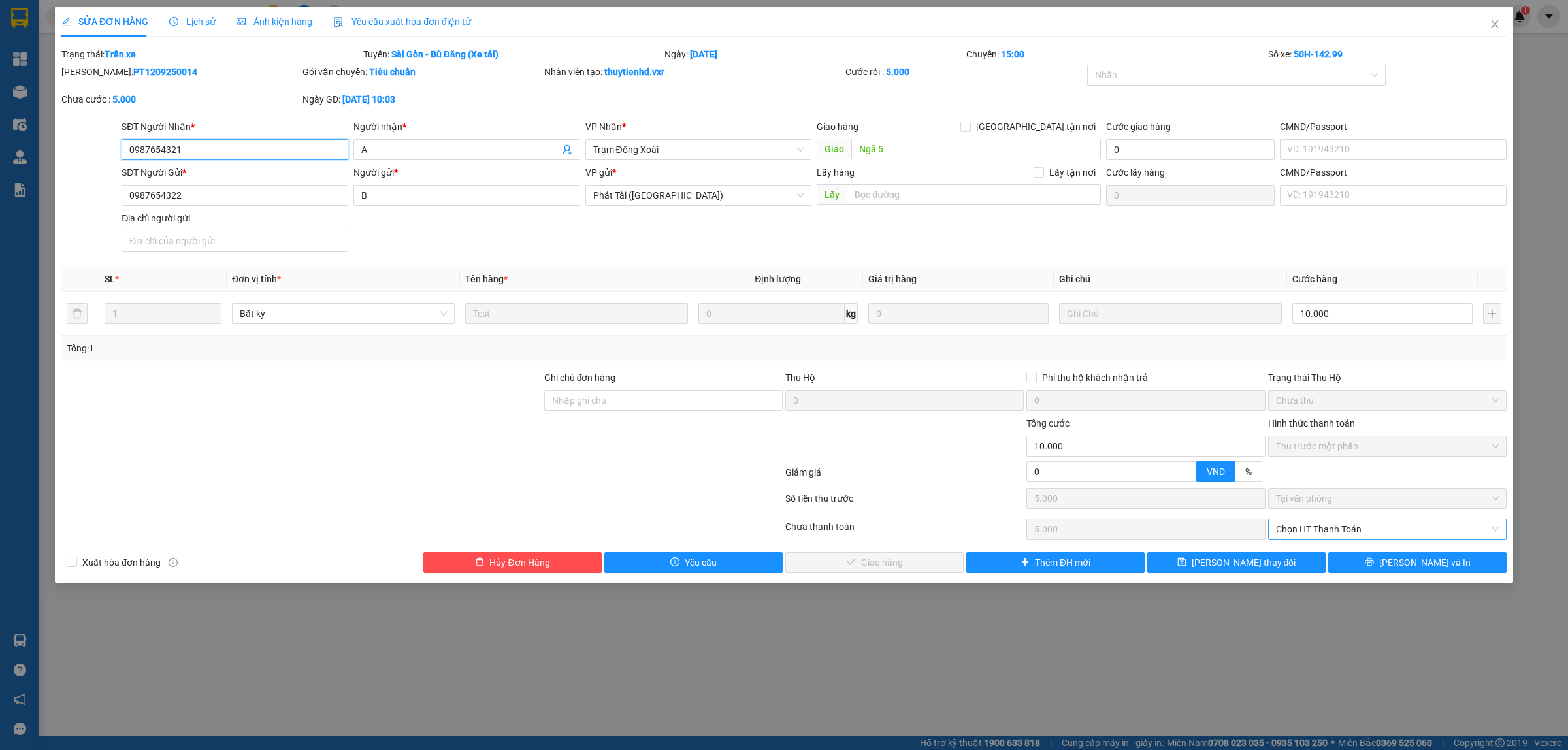
click at [1375, 528] on span "Chọn HT Thanh Toán" at bounding box center [1387, 529] width 223 height 20
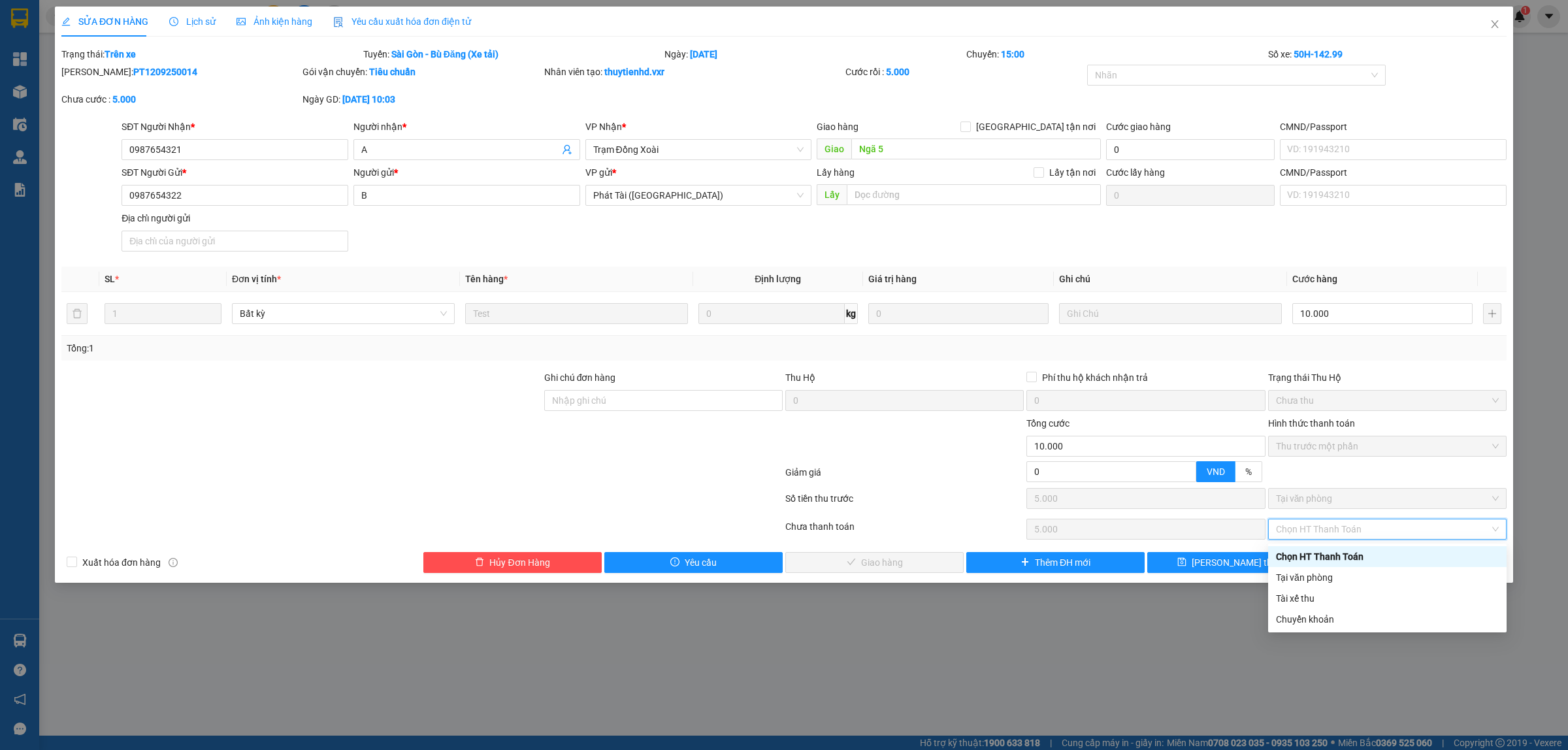
click at [1395, 483] on div at bounding box center [1387, 477] width 241 height 23
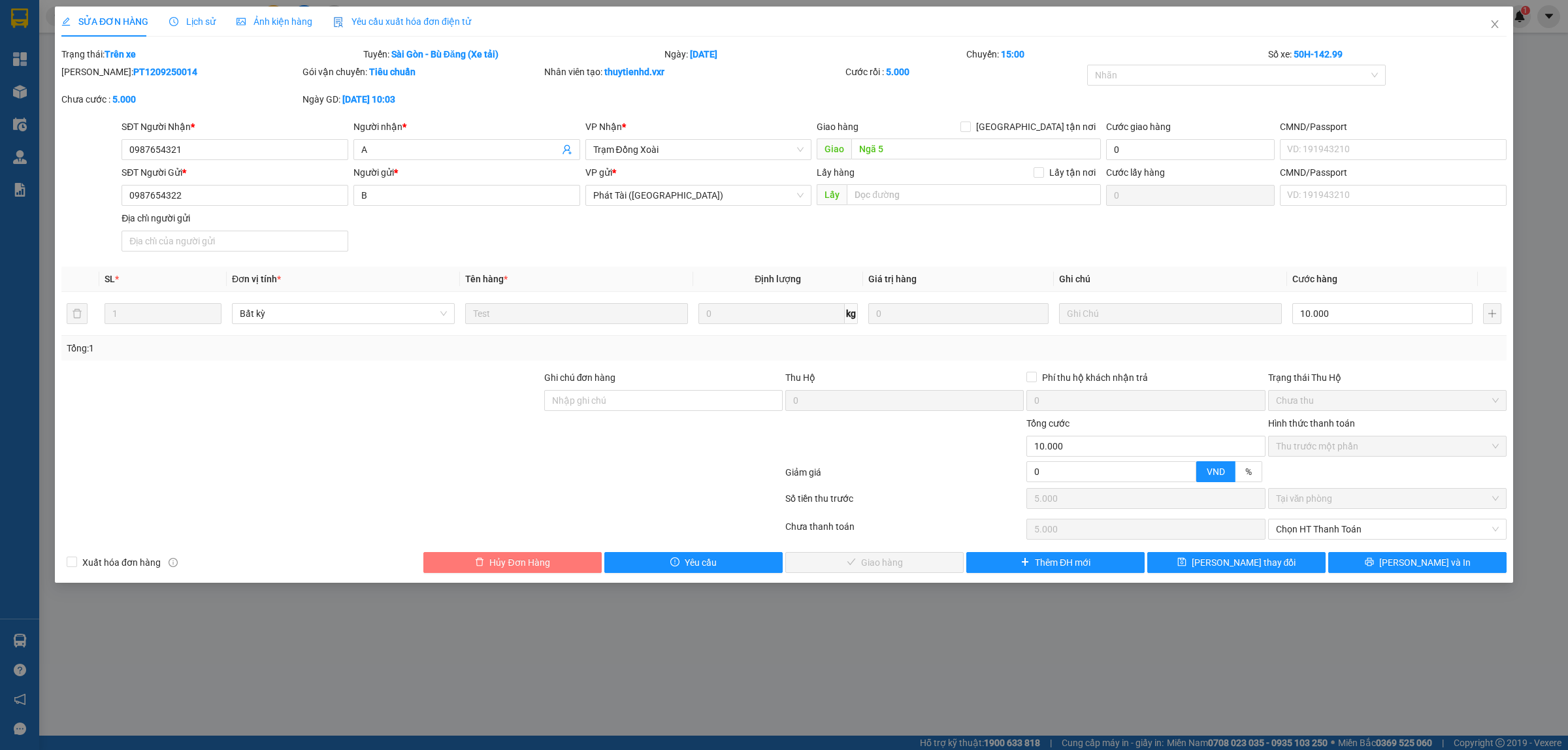
click at [483, 569] on button "Hủy Đơn Hàng" at bounding box center [512, 562] width 178 height 21
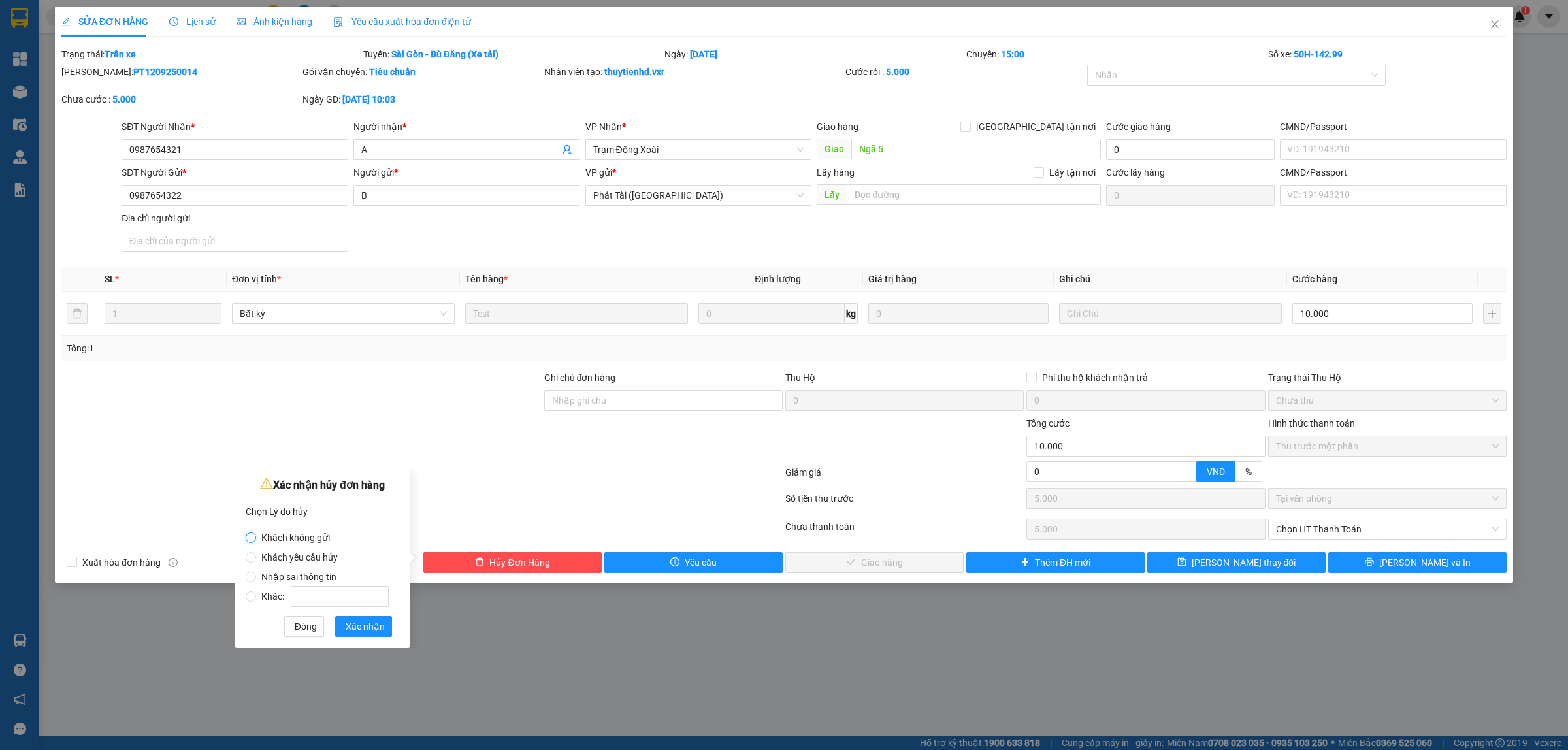
click at [250, 536] on input "Khách không gửi" at bounding box center [250, 537] width 11 height 11
radio input "true"
click at [364, 620] on span "Xác nhận" at bounding box center [365, 627] width 39 height 15
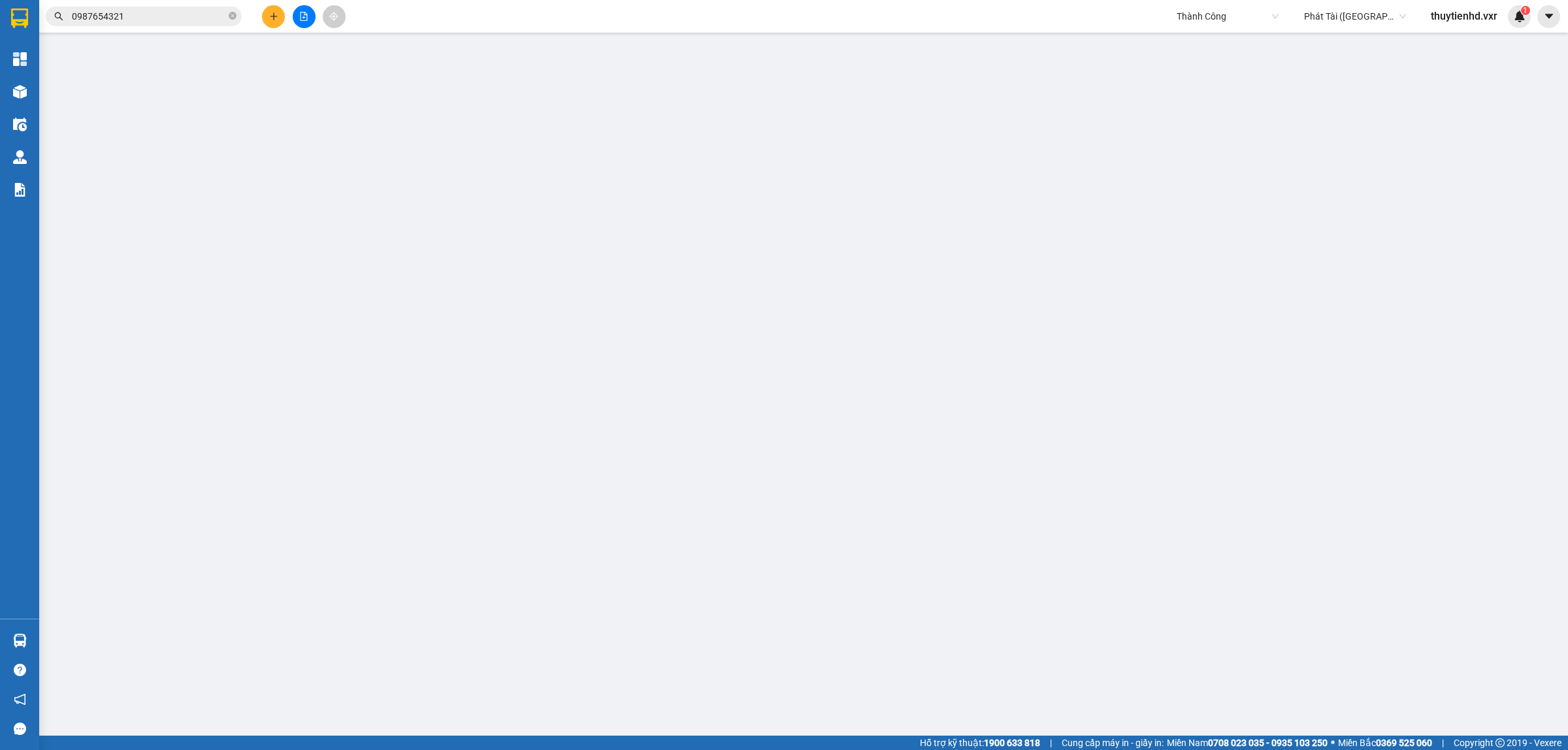
click at [130, 21] on input "0987654321" at bounding box center [149, 16] width 154 height 15
click at [114, 14] on input "text" at bounding box center [149, 16] width 154 height 15
